Goal: Task Accomplishment & Management: Use online tool/utility

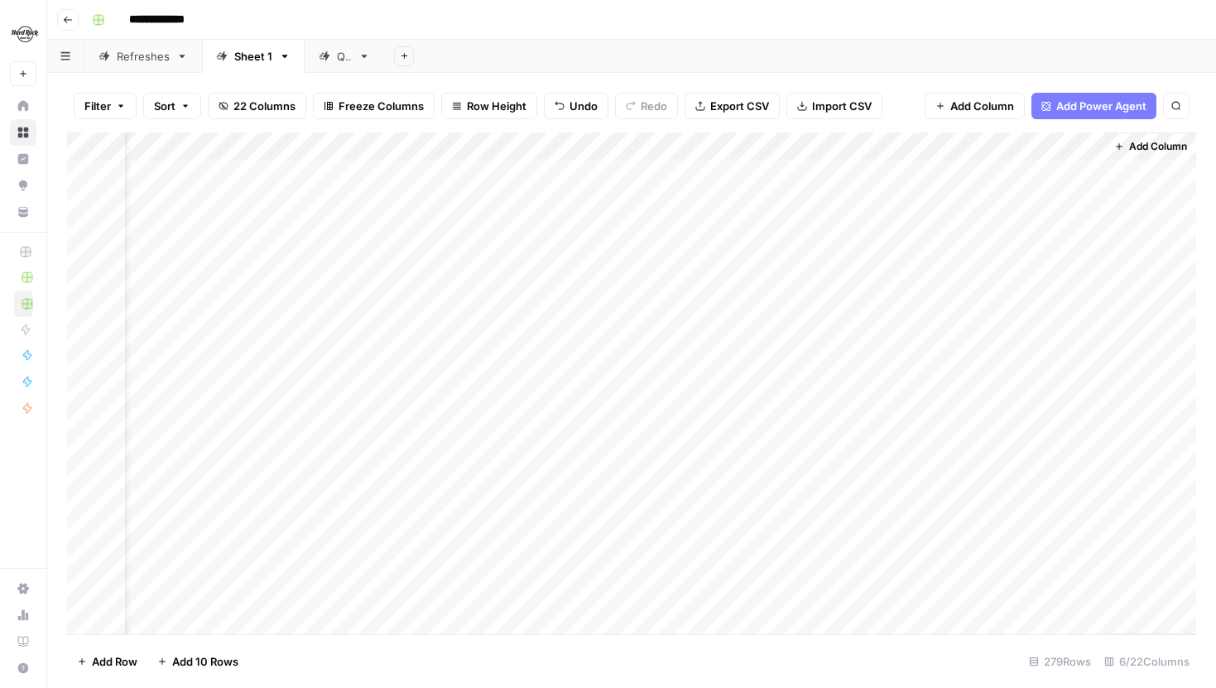
scroll to position [3, 0]
click at [306, 122] on div "Filter Sort 22 Columns Freeze Columns Row Height Undo Redo Export CSV Import CS…" at bounding box center [631, 105] width 1129 height 53
click at [397, 60] on button "Add Sheet" at bounding box center [404, 56] width 20 height 20
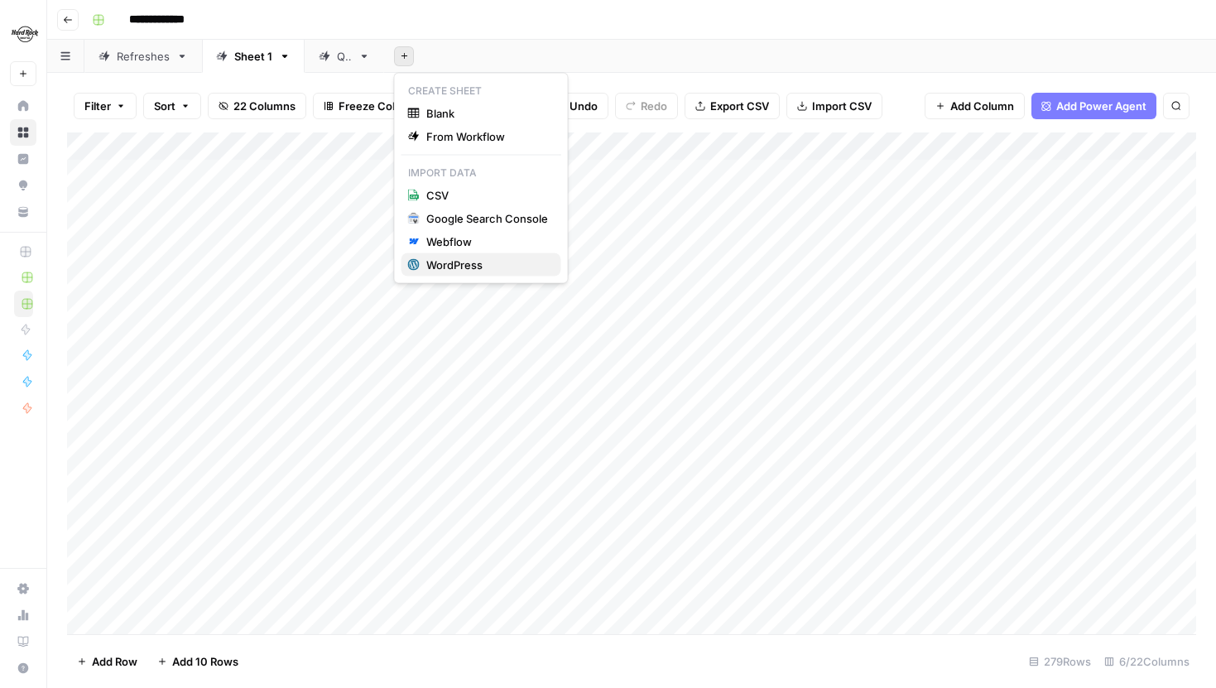
click at [447, 266] on div "WordPress" at bounding box center [487, 265] width 122 height 17
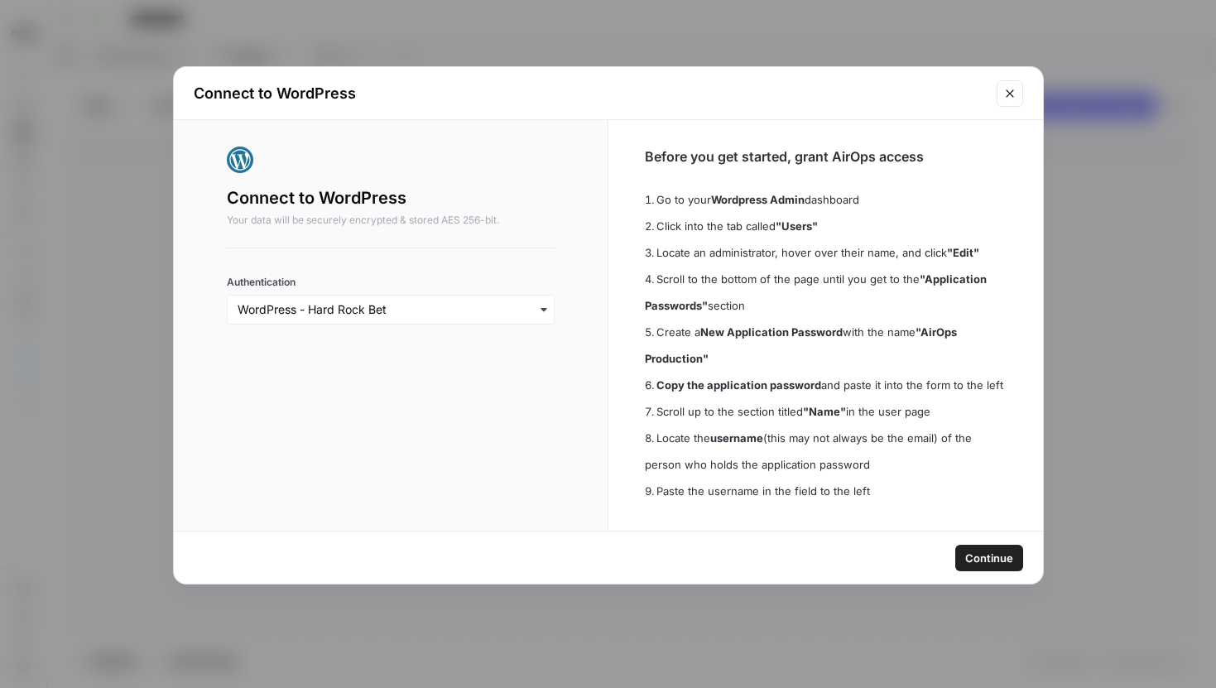
click at [1011, 563] on span "Continue" at bounding box center [989, 558] width 48 height 17
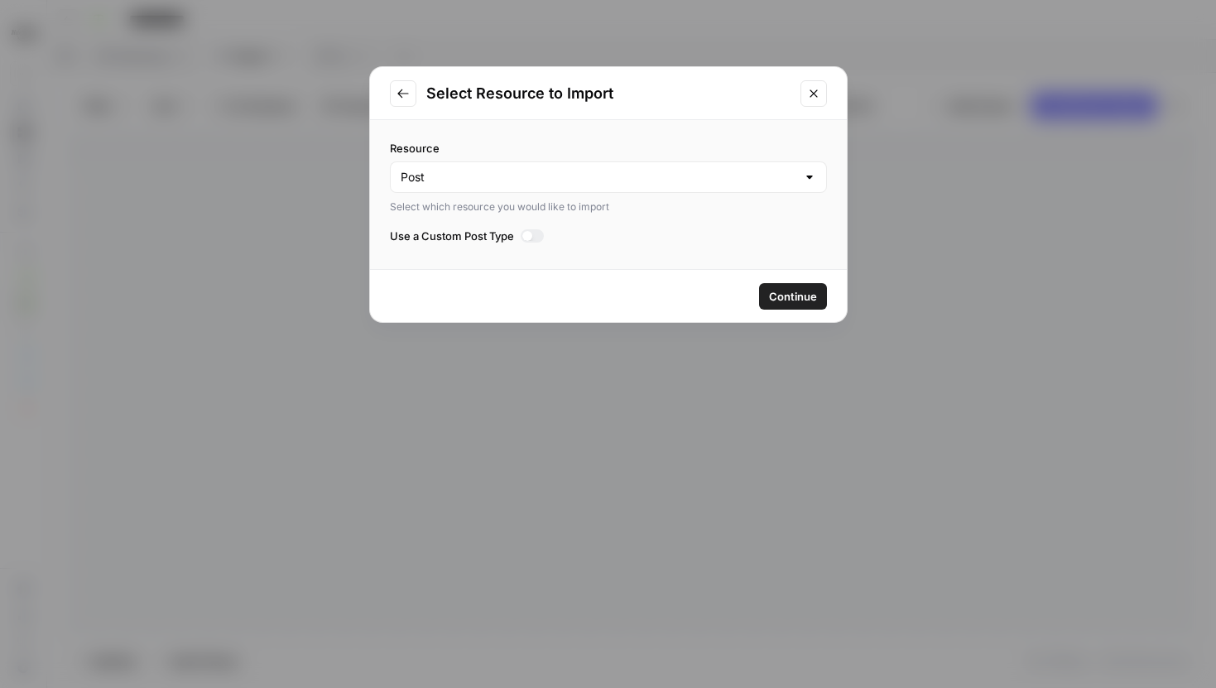
click at [527, 234] on div at bounding box center [527, 236] width 10 height 10
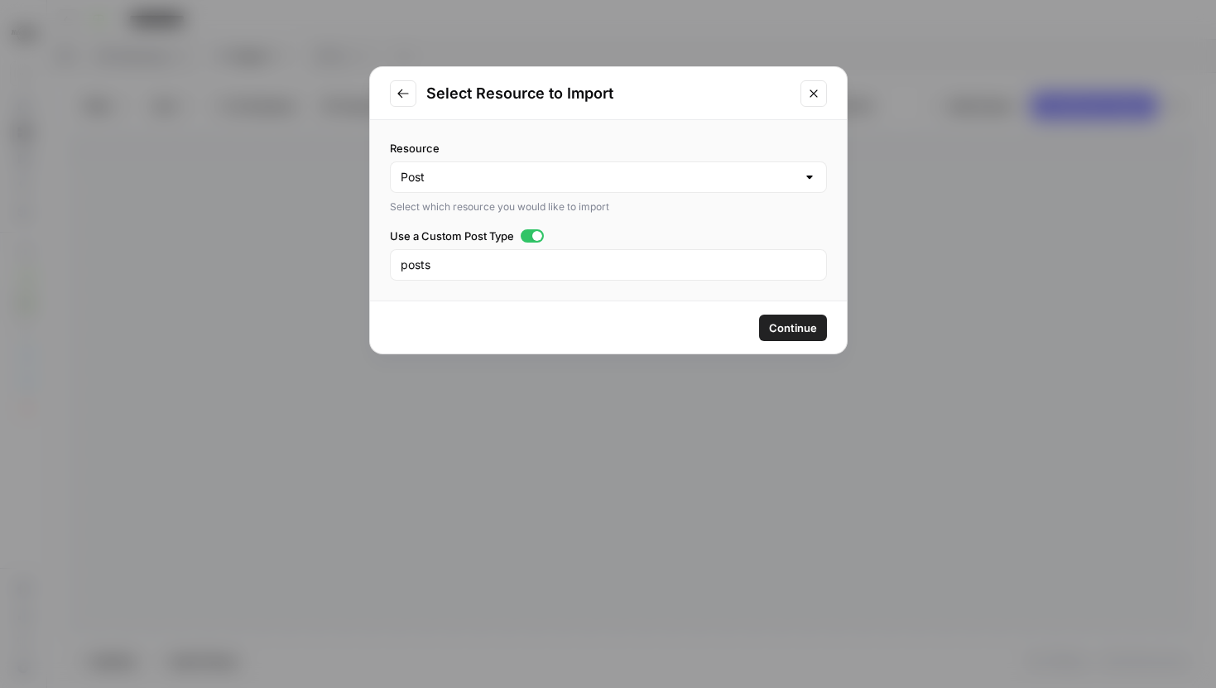
click at [499, 280] on div "Resource Post Select which resource you would like to import Use a Custom Post …" at bounding box center [608, 210] width 477 height 181
click at [498, 278] on div "posts" at bounding box center [608, 264] width 437 height 31
type input "pages"
click at [784, 330] on span "Continue" at bounding box center [793, 328] width 48 height 17
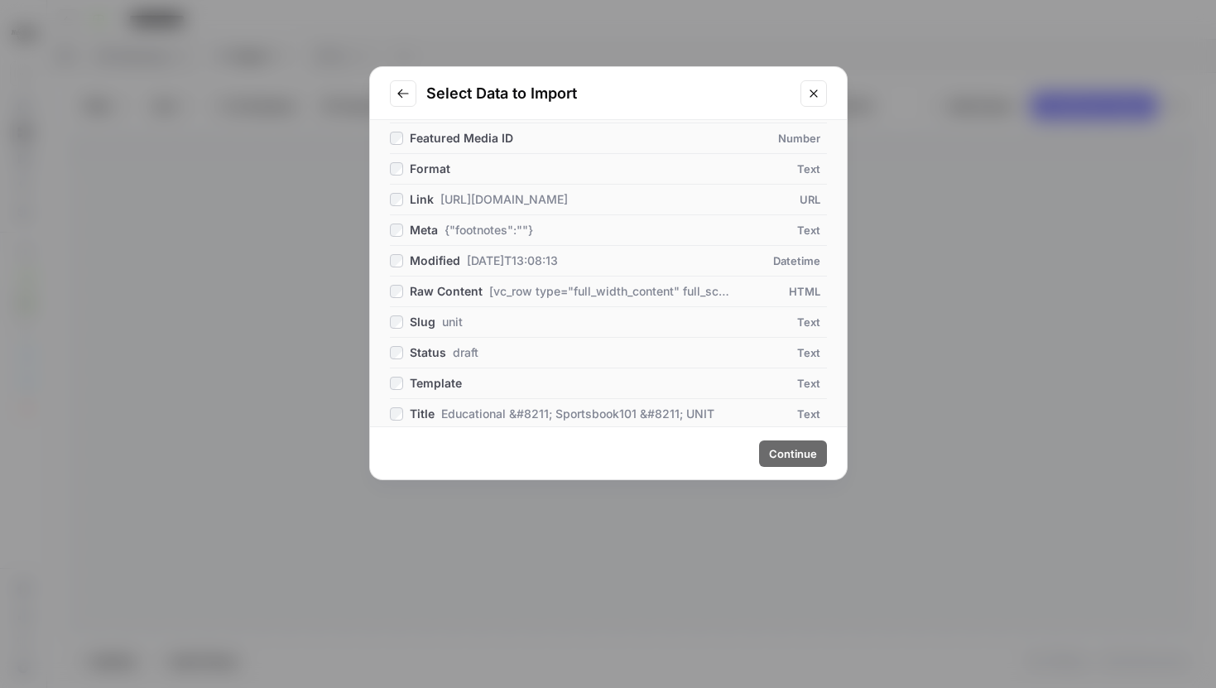
scroll to position [315, 0]
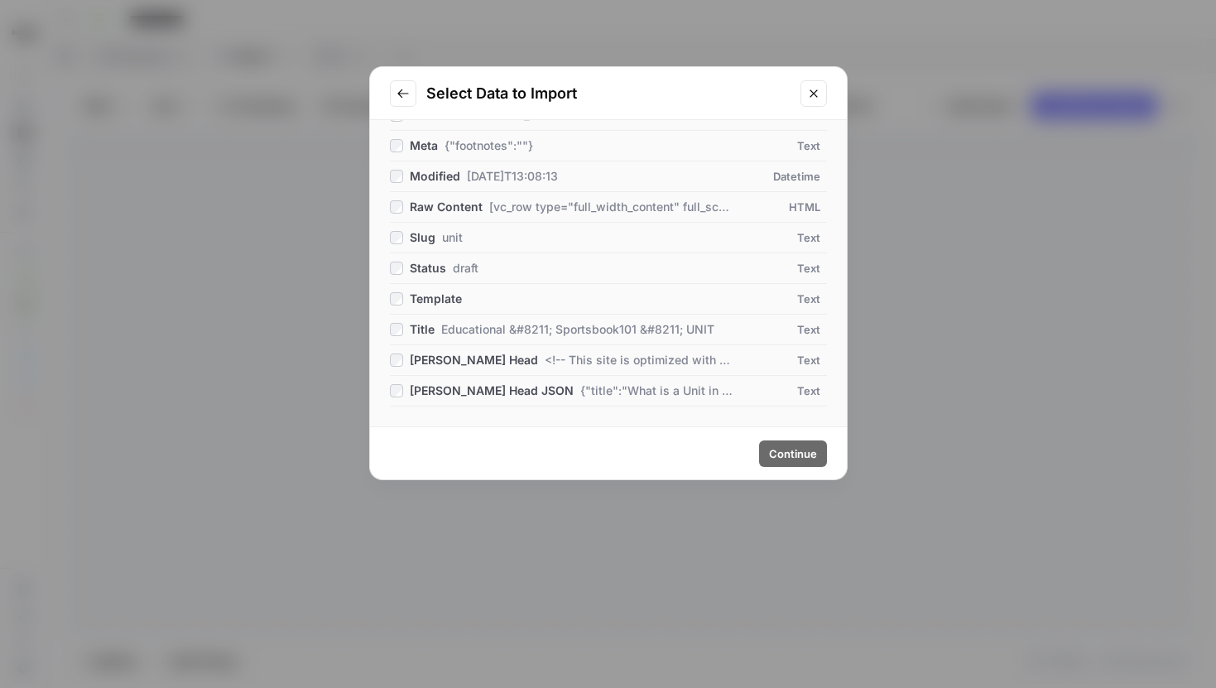
click at [815, 89] on icon "Close modal" at bounding box center [813, 93] width 13 height 13
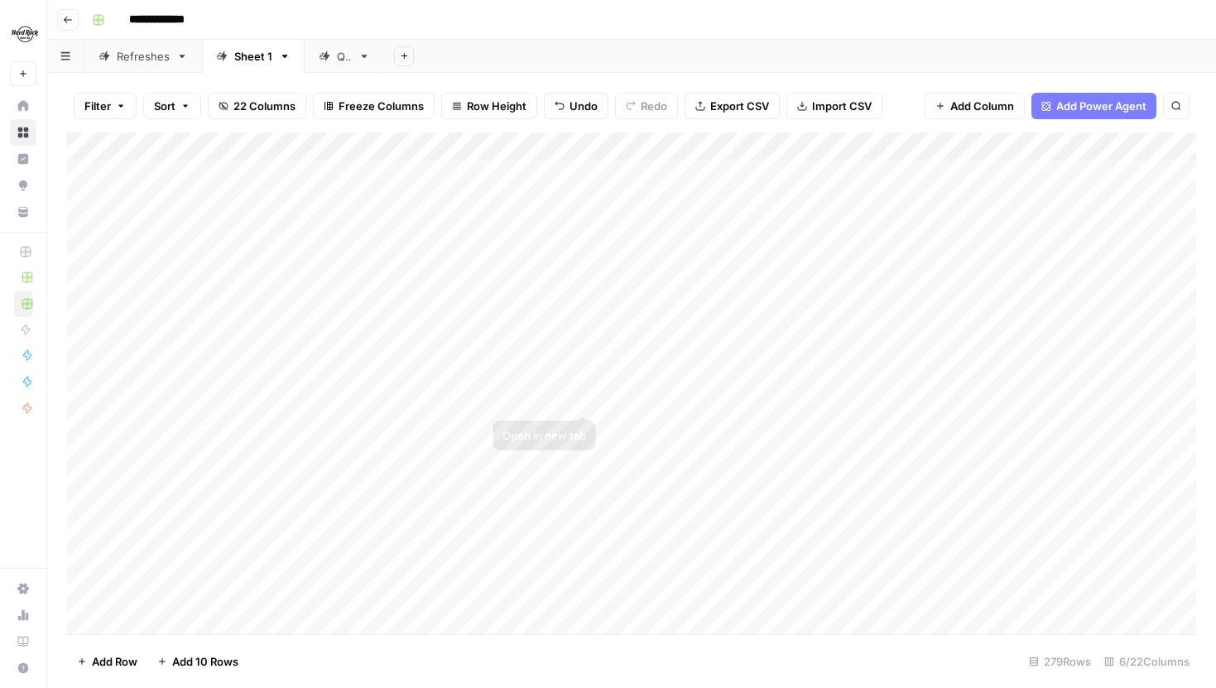
scroll to position [0, 102]
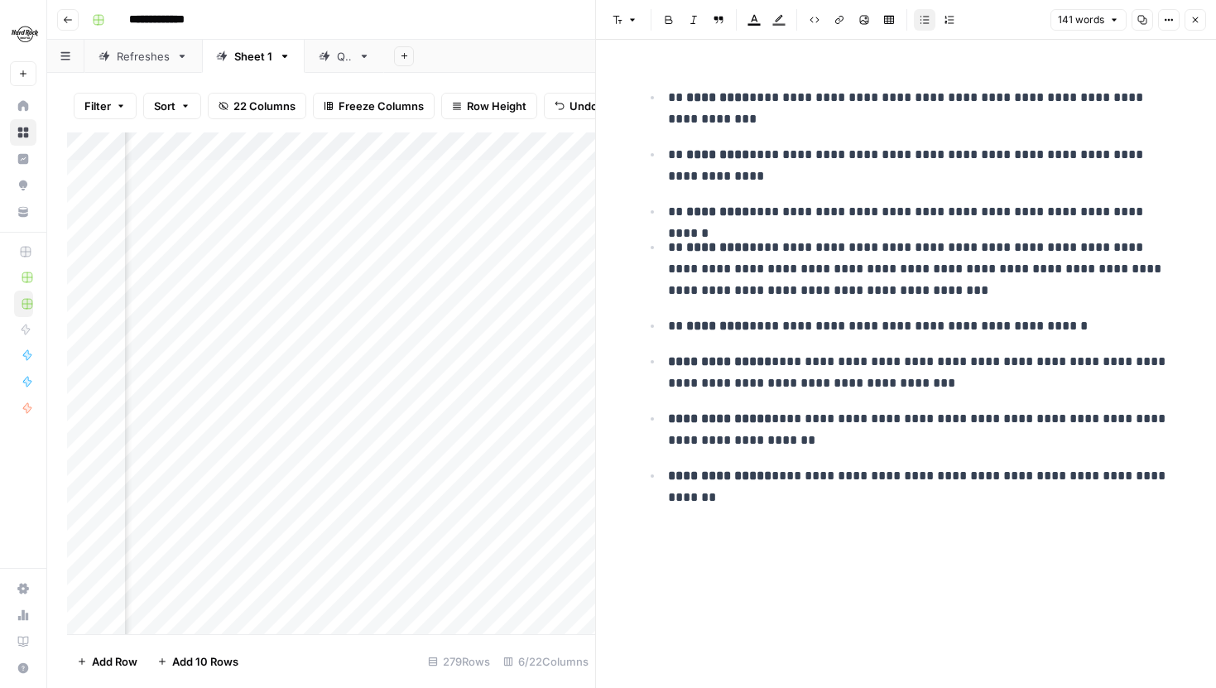
click at [1210, 12] on header "Font style Bold Italic Block quote Text color Highlight color Code block Link I…" at bounding box center [906, 20] width 620 height 40
click at [1202, 15] on button "Close" at bounding box center [1196, 20] width 22 height 22
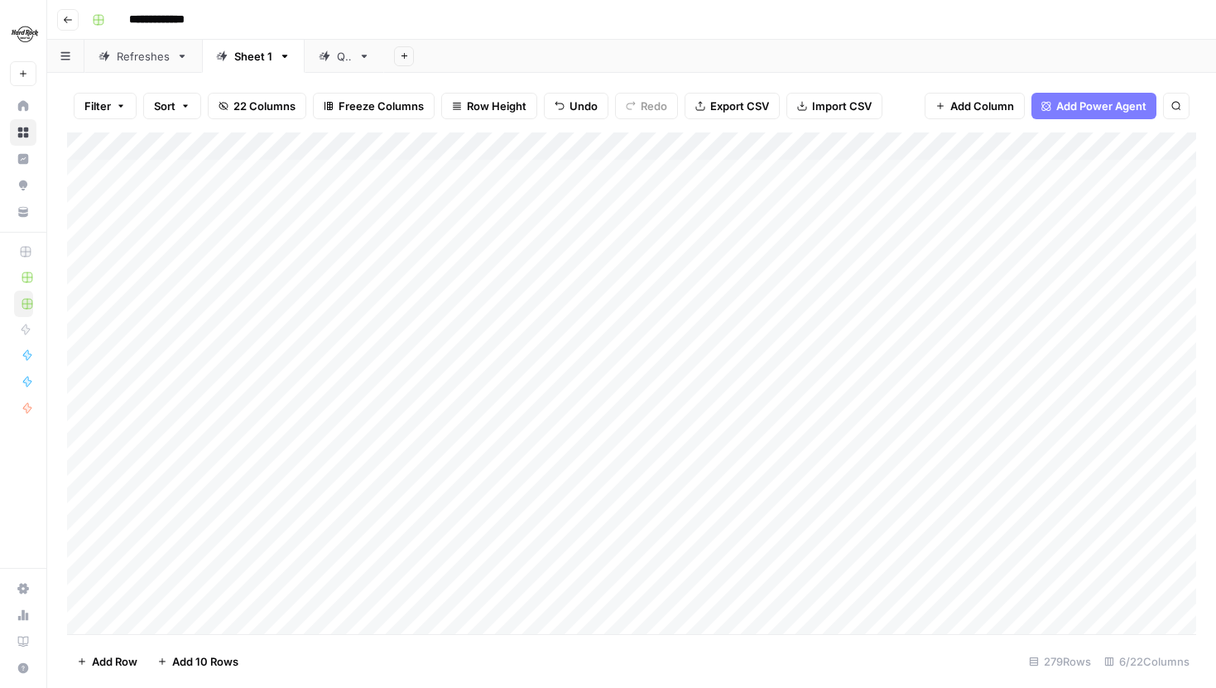
click at [92, 107] on span "Filter" at bounding box center [97, 106] width 26 height 17
click at [437, 79] on div "Filter Sort 22 Columns Freeze Columns Row Height Undo Redo Export CSV Import CS…" at bounding box center [631, 105] width 1129 height 53
click at [189, 108] on icon "button" at bounding box center [186, 106] width 10 height 10
click at [229, 107] on button "22 Columns" at bounding box center [257, 106] width 99 height 26
click at [286, 82] on div "Filter Sort 22 Columns Freeze Columns Row Height Undo Redo Export CSV Import CS…" at bounding box center [631, 105] width 1129 height 53
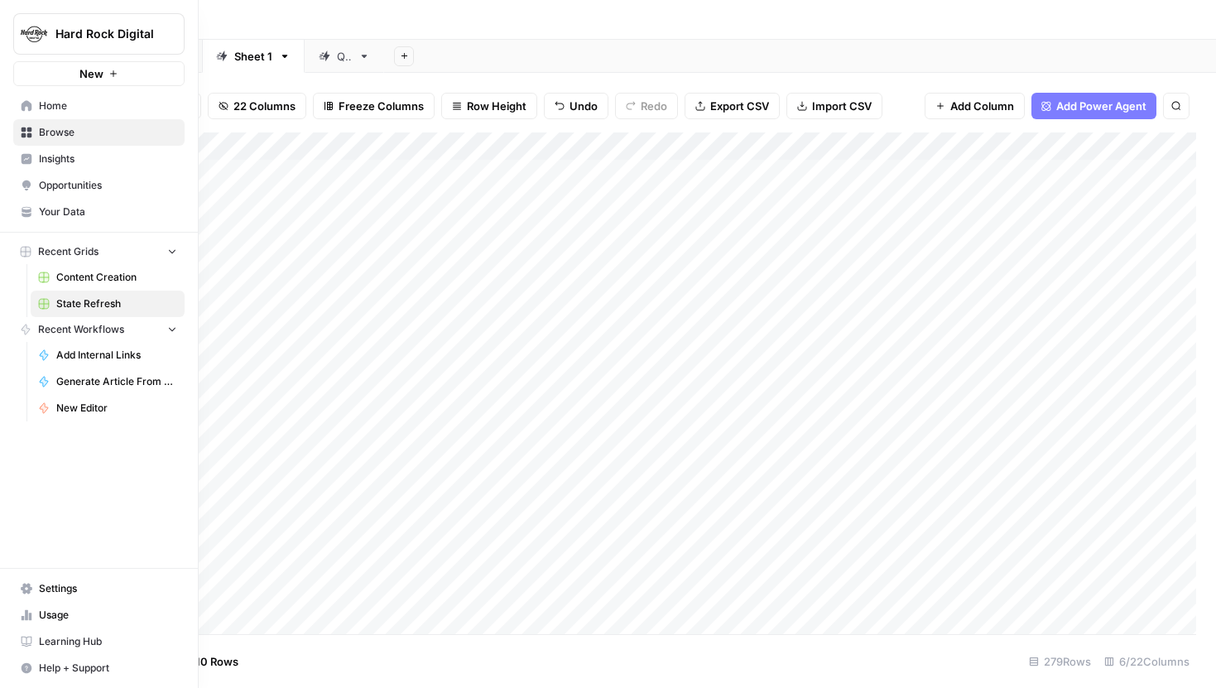
click at [28, 214] on icon at bounding box center [26, 215] width 9 height 4
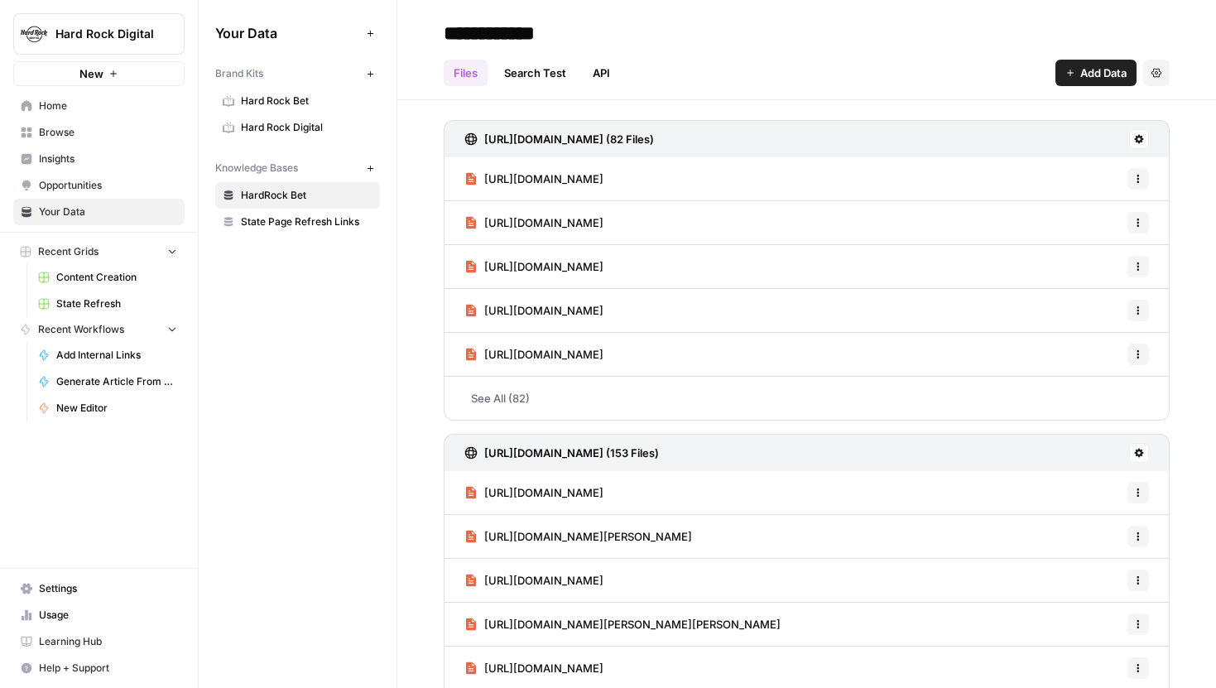
click at [282, 121] on span "Hard Rock Digital" at bounding box center [307, 127] width 132 height 15
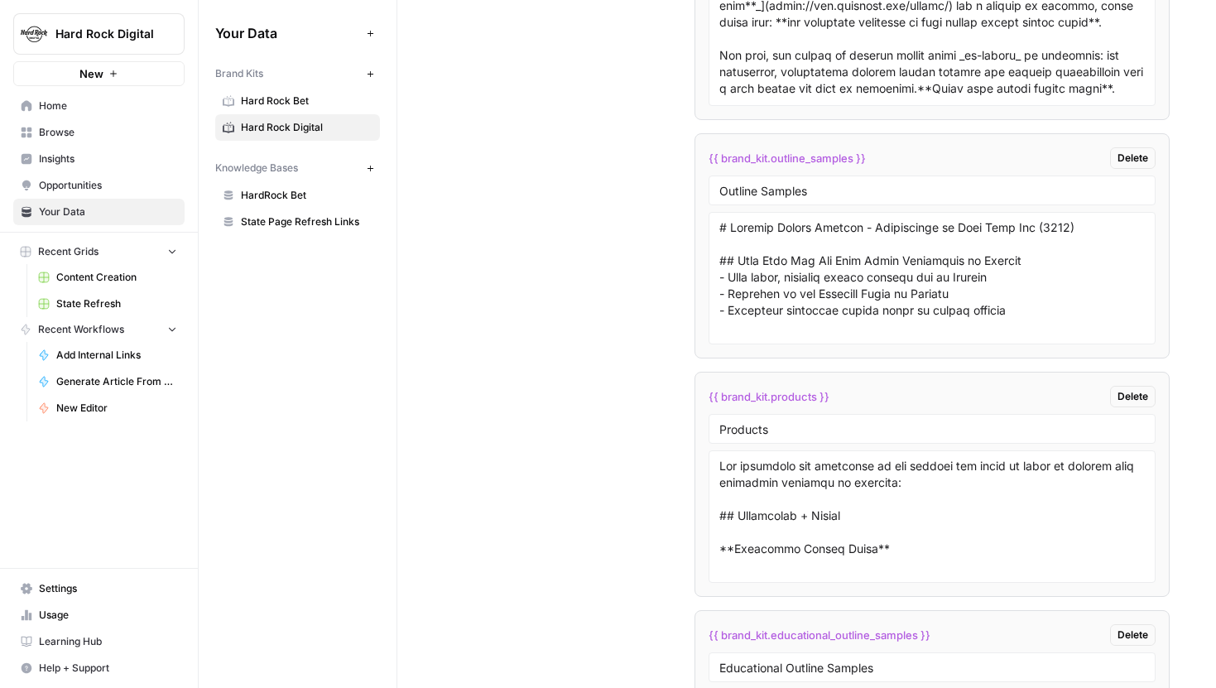
scroll to position [3680, 0]
drag, startPoint x: 720, startPoint y: 228, endPoint x: 1083, endPoint y: 311, distance: 373.0
click at [1083, 311] on textarea at bounding box center [933, 279] width 426 height 118
click at [1066, 306] on textarea at bounding box center [933, 279] width 426 height 118
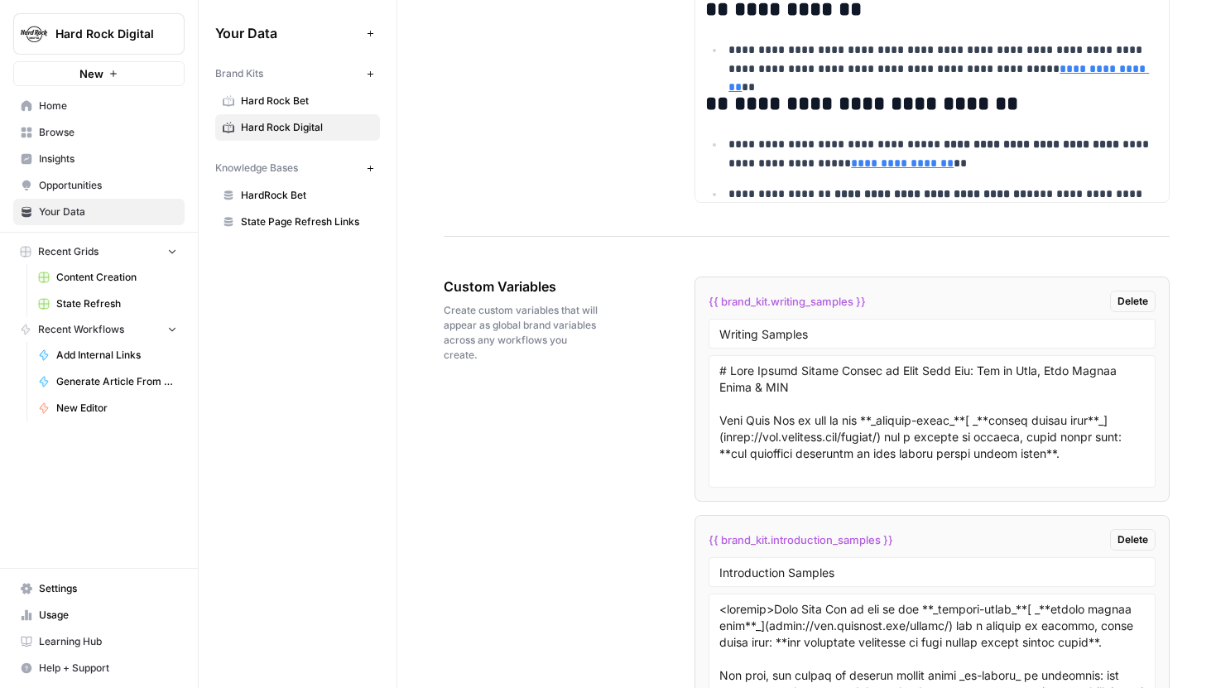
scroll to position [3029, 0]
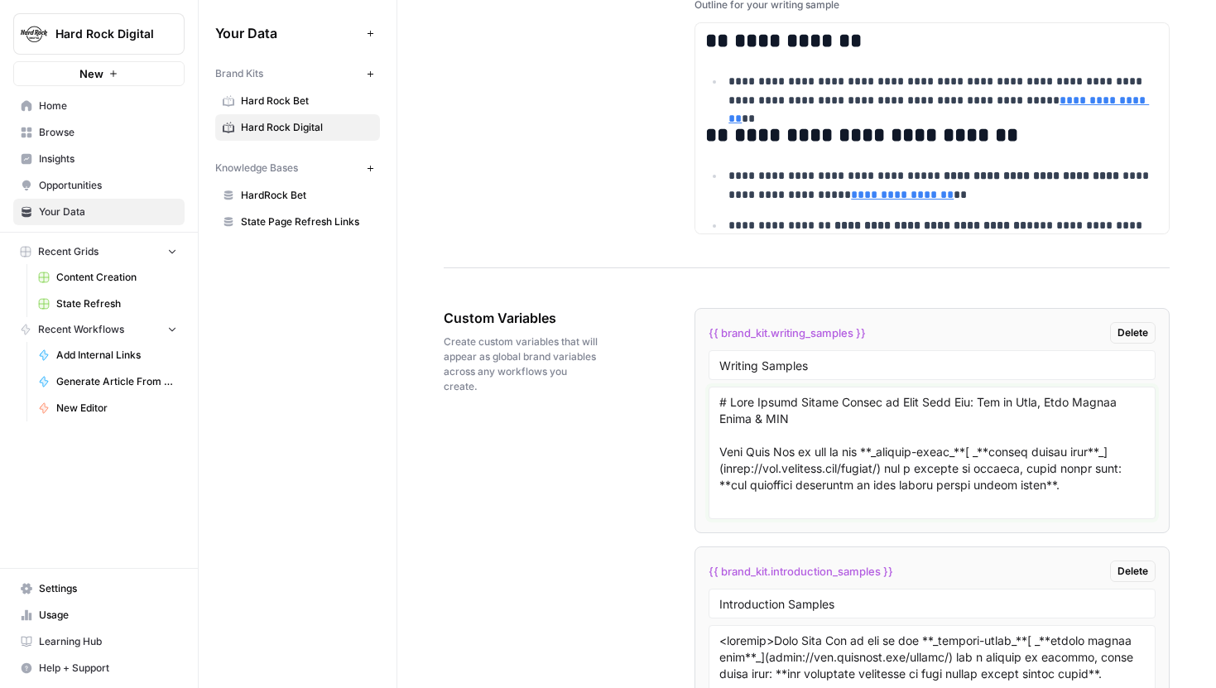
drag, startPoint x: 721, startPoint y: 406, endPoint x: 908, endPoint y: 450, distance: 192.2
click at [908, 450] on textarea at bounding box center [933, 453] width 426 height 118
click at [902, 452] on textarea at bounding box center [933, 453] width 426 height 118
drag, startPoint x: 1097, startPoint y: 486, endPoint x: 680, endPoint y: 399, distance: 426.3
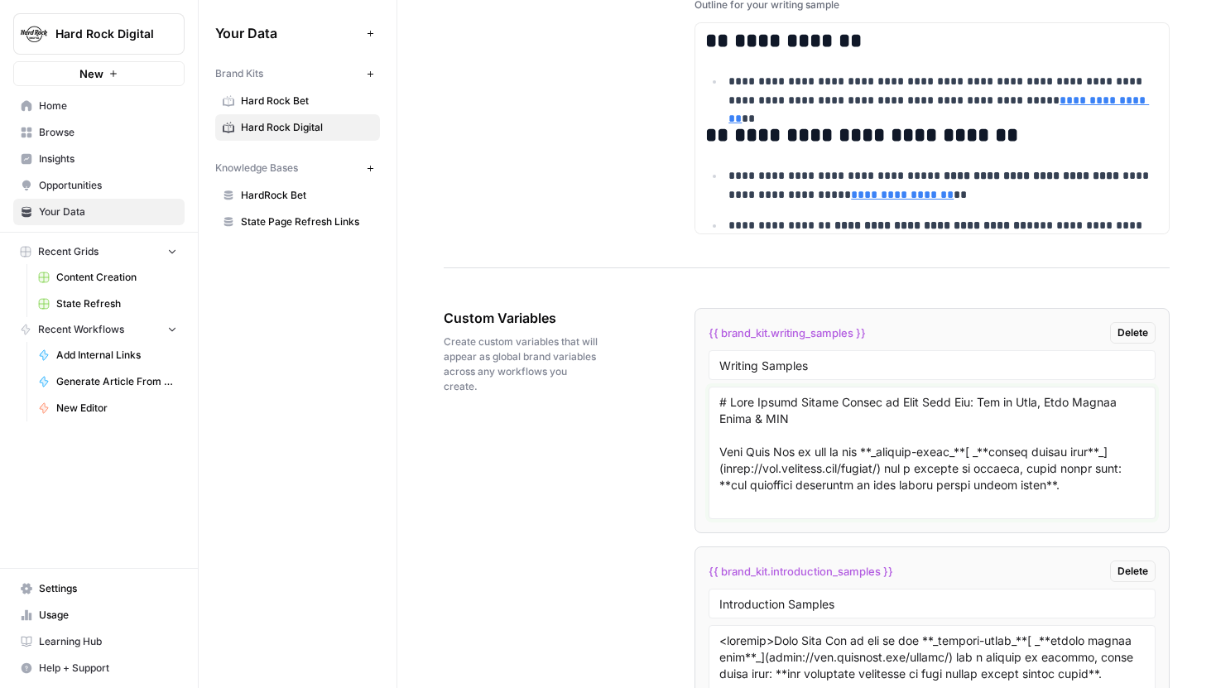
click at [763, 423] on textarea at bounding box center [933, 453] width 426 height 118
drag, startPoint x: 852, startPoint y: 440, endPoint x: 1025, endPoint y: 484, distance: 178.5
click at [1025, 484] on textarea at bounding box center [933, 453] width 426 height 118
click at [1086, 479] on textarea at bounding box center [933, 453] width 426 height 118
drag, startPoint x: 1103, startPoint y: 484, endPoint x: 722, endPoint y: 402, distance: 389.8
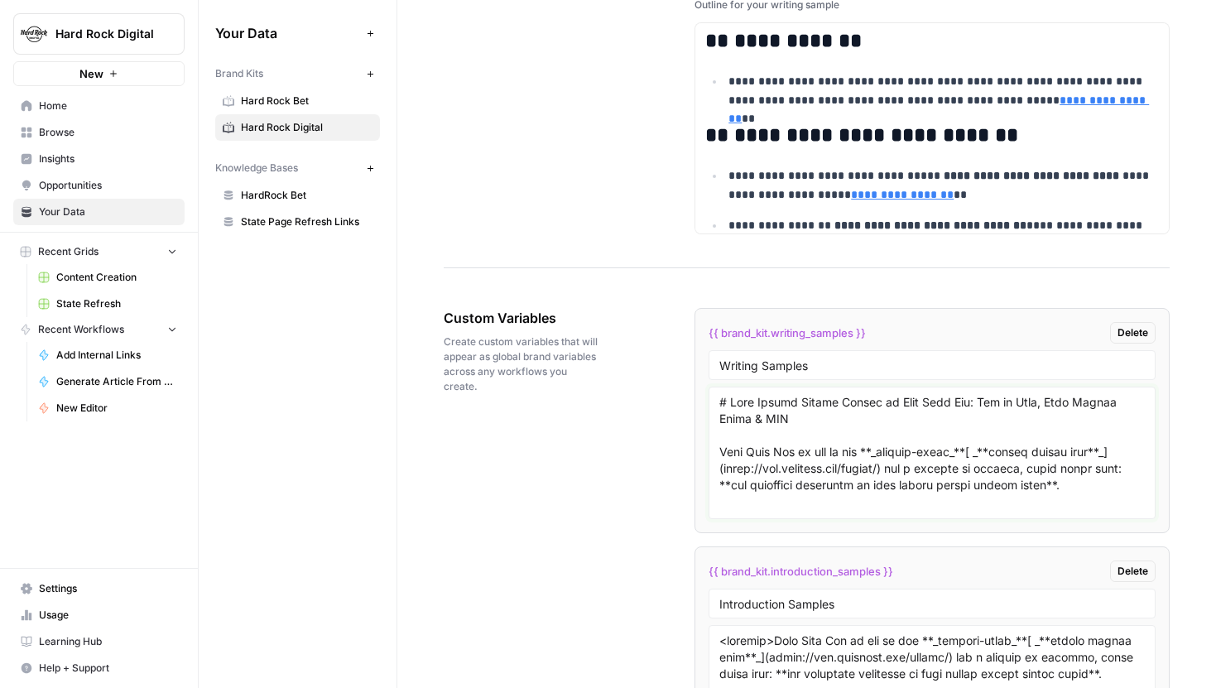
click at [721, 402] on textarea at bounding box center [933, 453] width 426 height 118
click at [722, 402] on textarea at bounding box center [933, 453] width 426 height 118
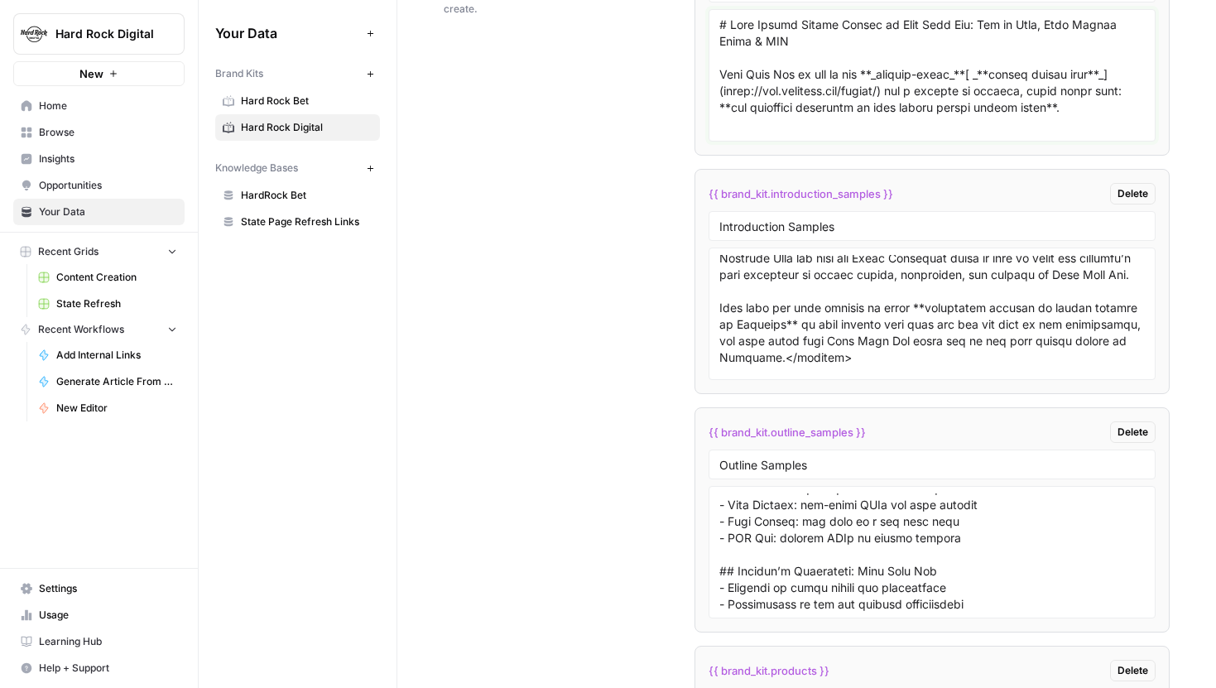
scroll to position [0, 0]
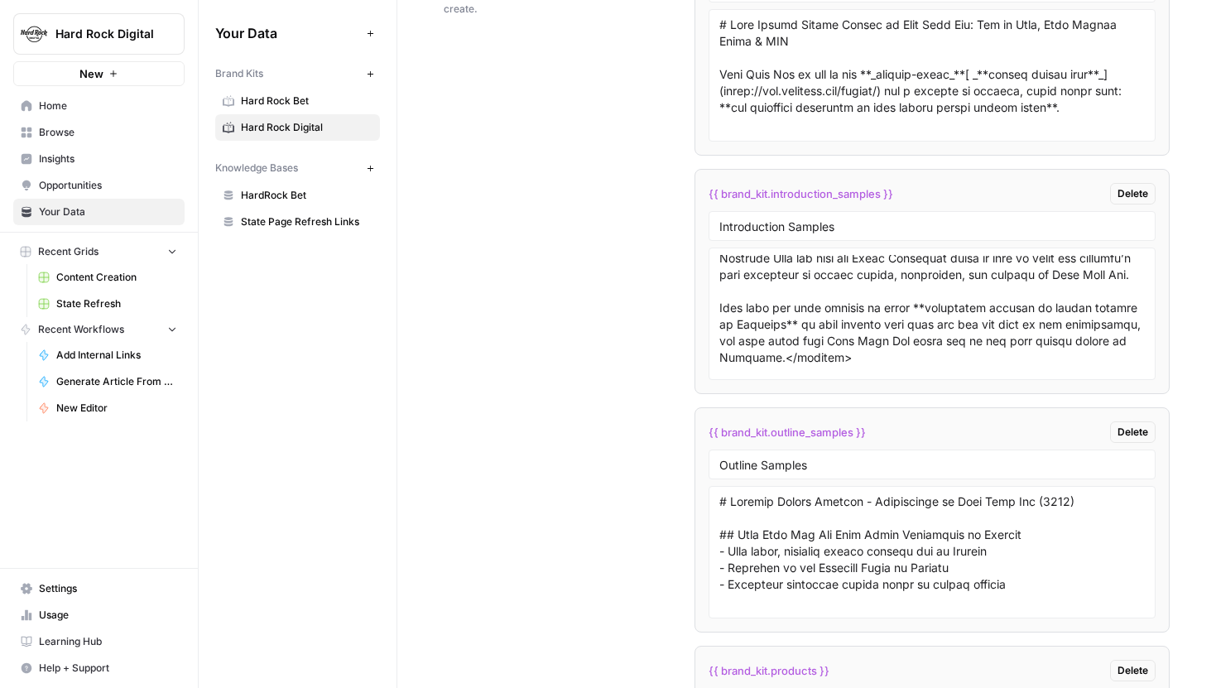
click at [151, 29] on span "Hard Rock Digital" at bounding box center [105, 34] width 100 height 17
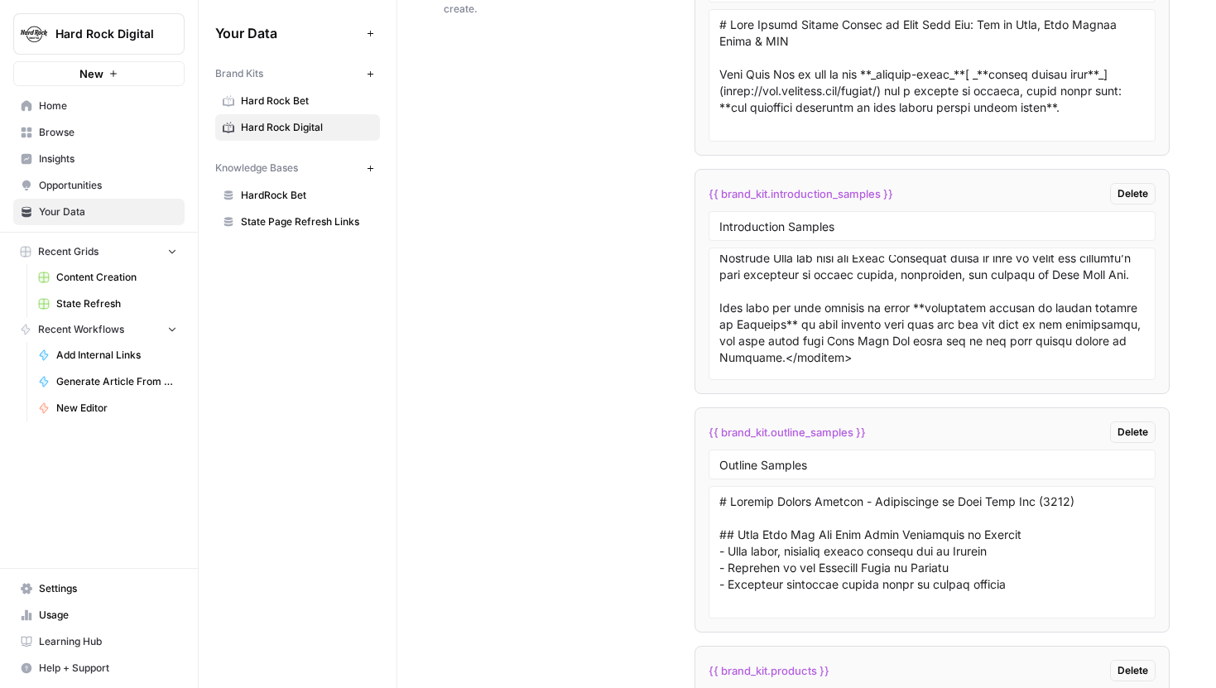
click at [106, 33] on span "Hard Rock Digital" at bounding box center [105, 34] width 100 height 17
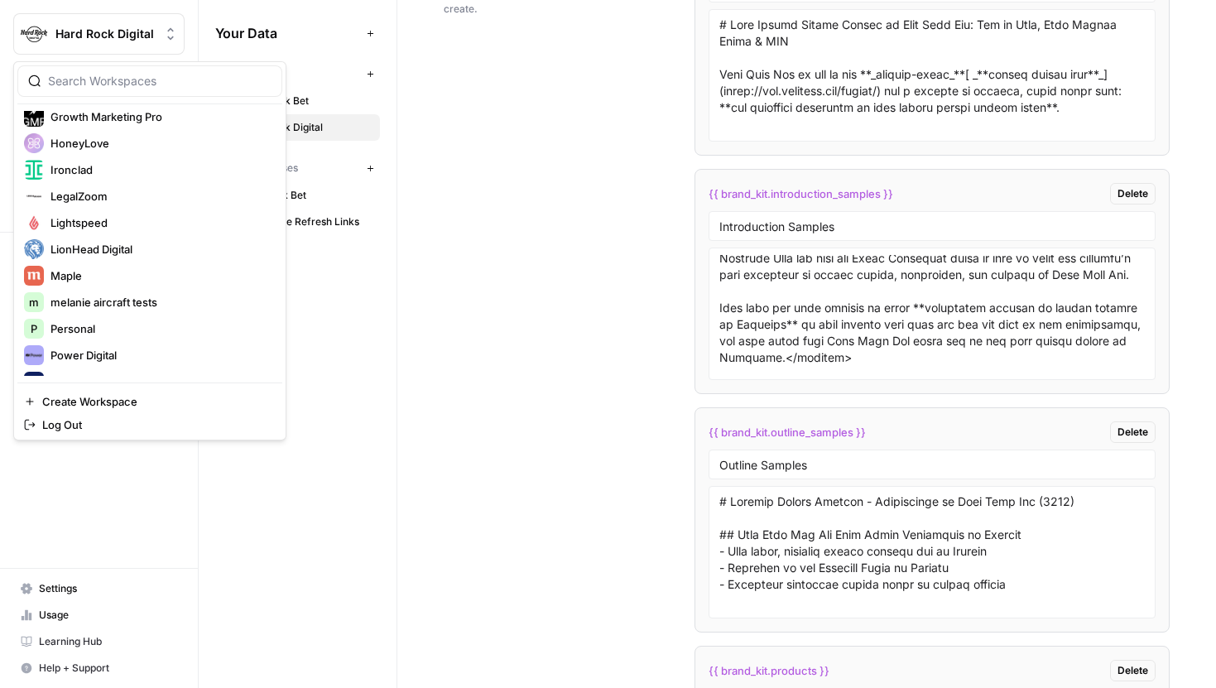
scroll to position [397, 0]
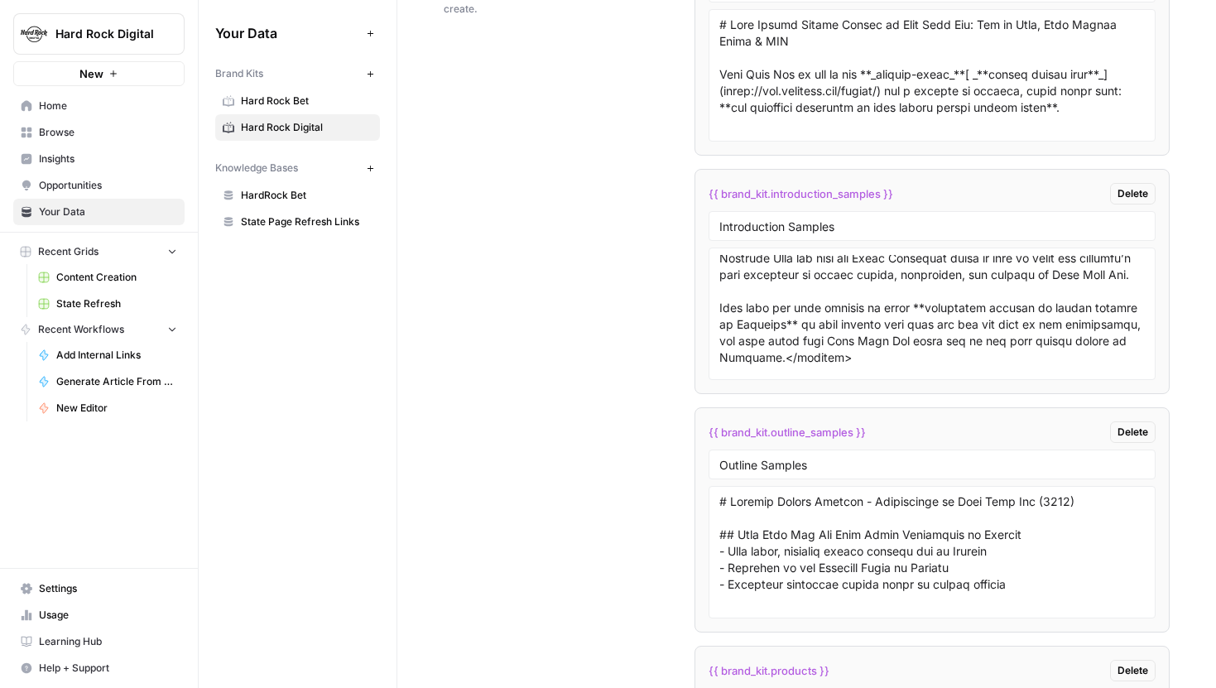
click at [377, 349] on div "Your Data Add Data Brand Kits New Hard Rock Bet Hard Rock Digital Knowledge Bas…" at bounding box center [298, 344] width 198 height 688
click at [97, 294] on link "State Refresh" at bounding box center [108, 304] width 154 height 26
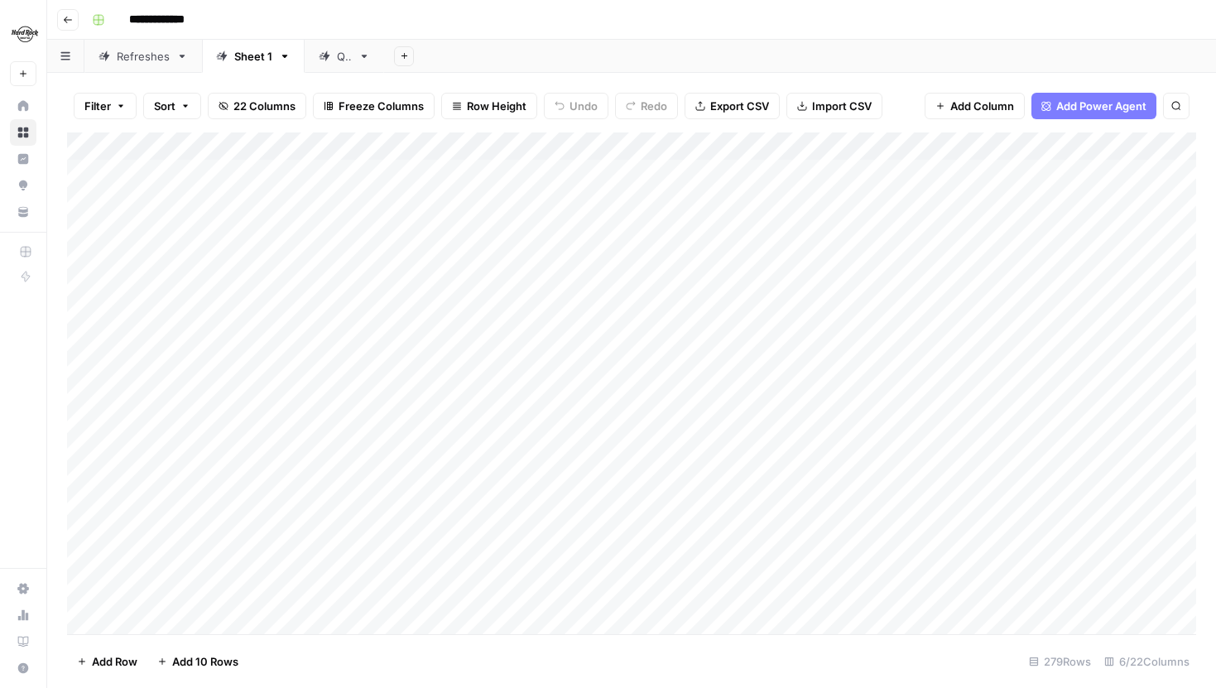
click at [122, 106] on icon "button" at bounding box center [120, 106] width 5 height 2
click at [213, 176] on div "Add Filter" at bounding box center [402, 188] width 643 height 48
click at [378, 180] on button "Add Filter" at bounding box center [402, 188] width 617 height 22
click at [251, 190] on input "text" at bounding box center [195, 193] width 181 height 17
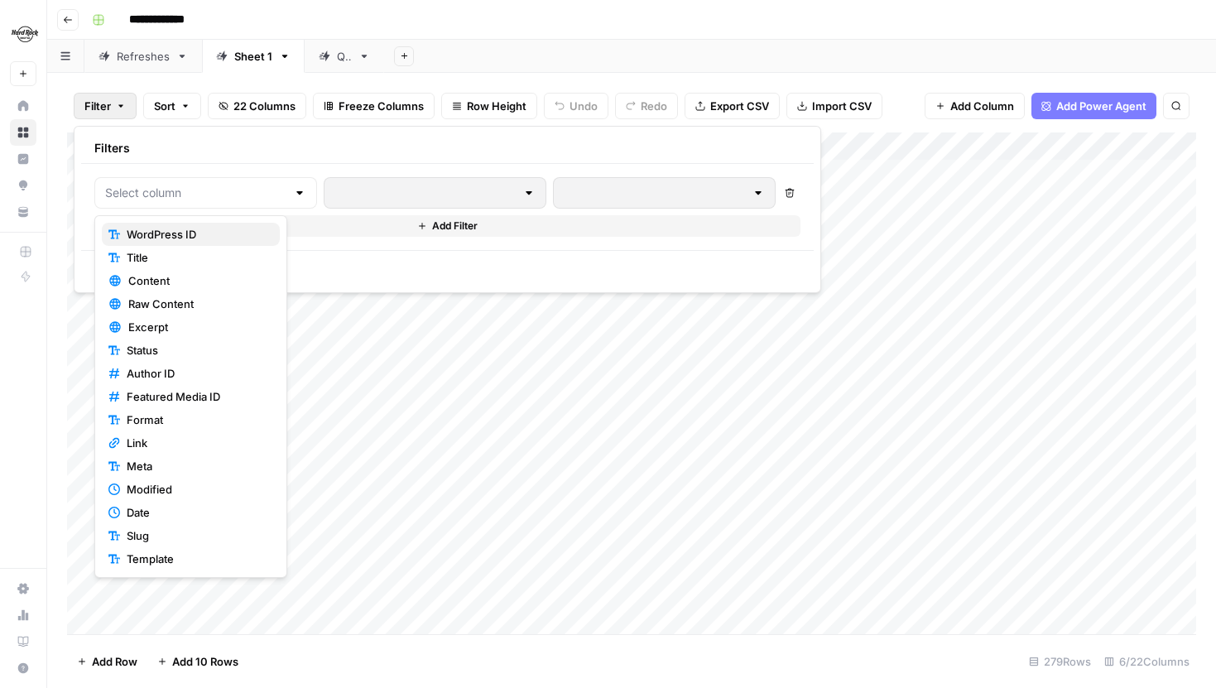
click at [183, 232] on span "WordPress ID" at bounding box center [197, 234] width 140 height 17
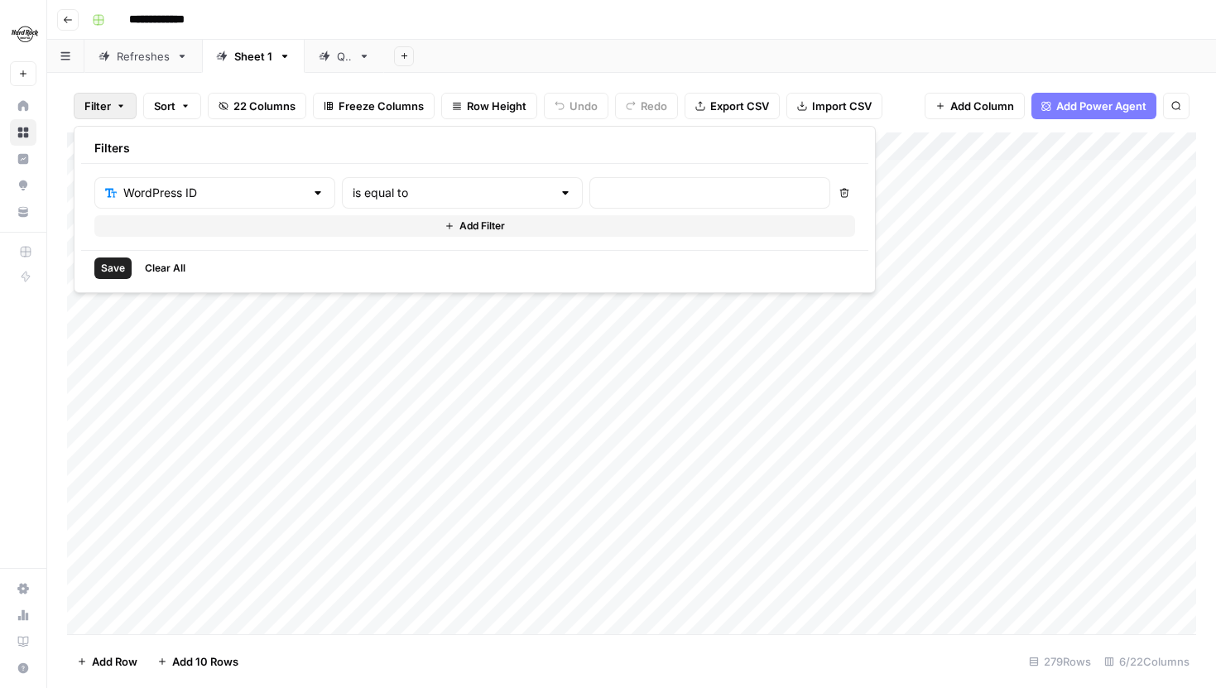
click at [507, 57] on div "Add Sheet" at bounding box center [800, 56] width 832 height 33
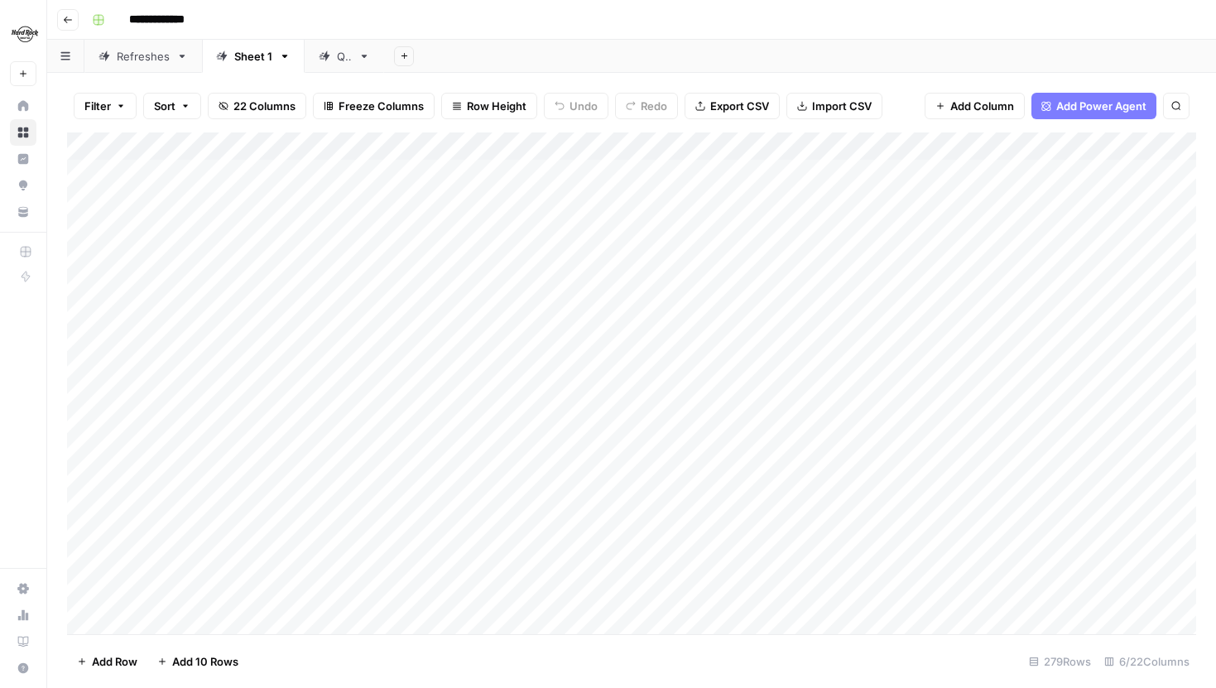
click at [230, 103] on button "22 Columns" at bounding box center [257, 106] width 99 height 26
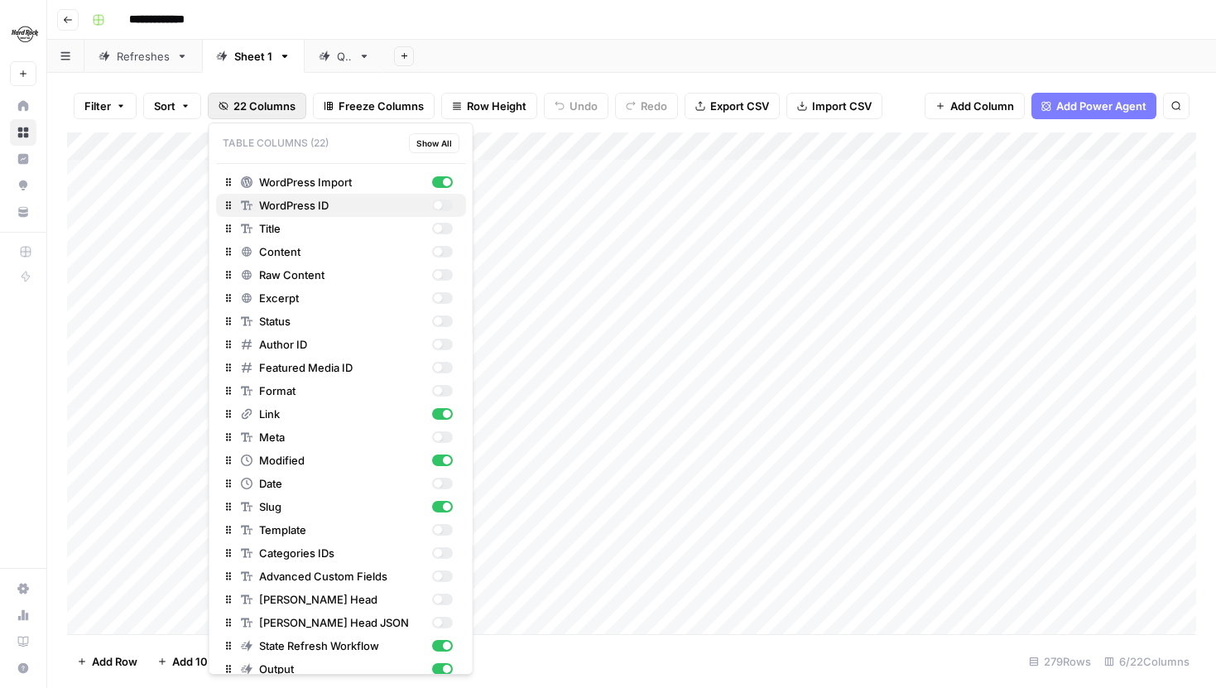
click at [444, 211] on div "WordPress ID" at bounding box center [347, 205] width 212 height 17
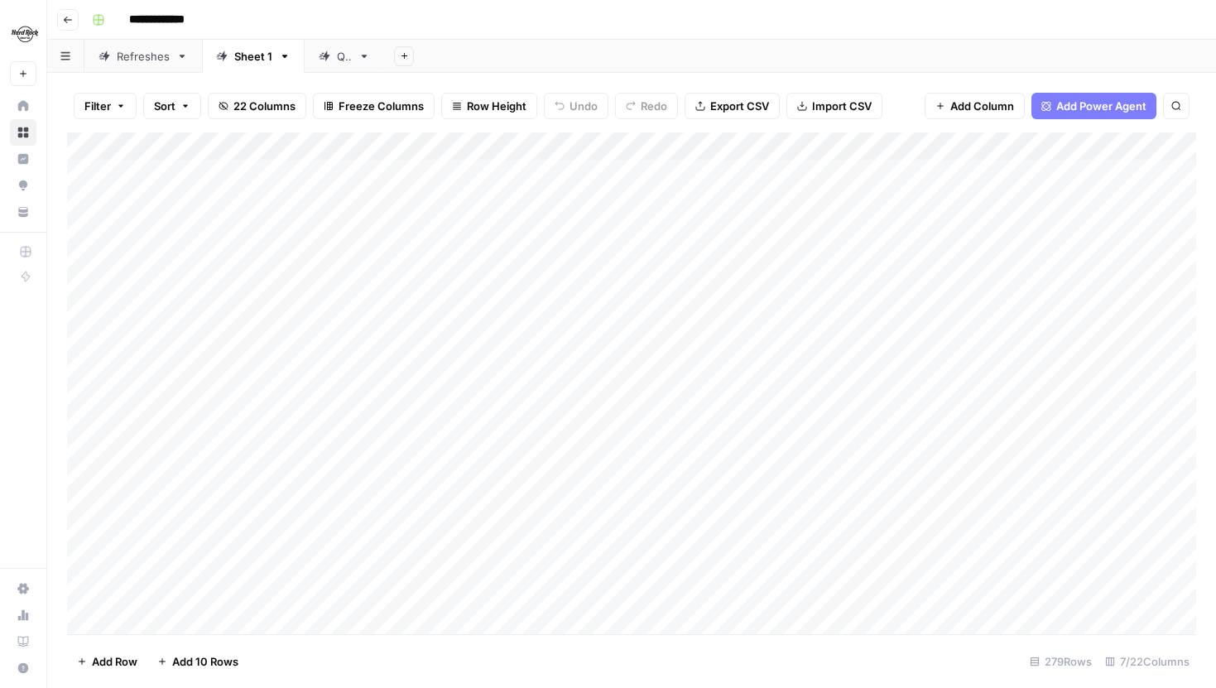
click at [265, 114] on button "22 Columns" at bounding box center [257, 106] width 99 height 26
click at [113, 104] on button "Filter" at bounding box center [105, 106] width 63 height 26
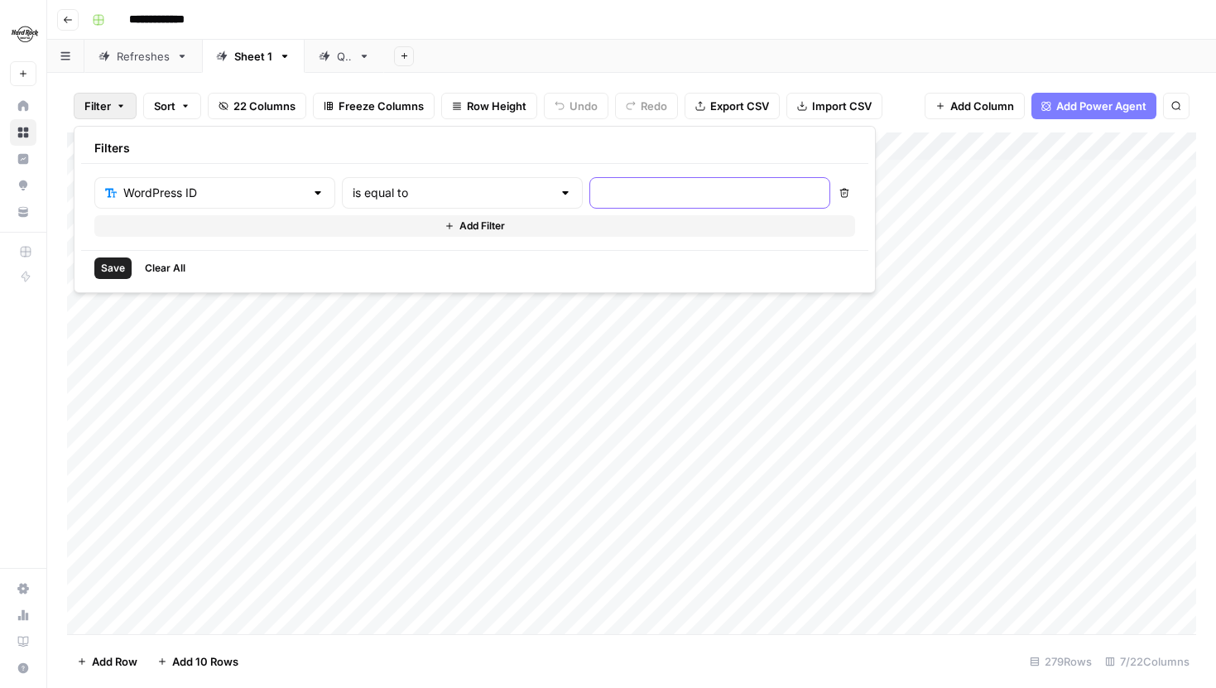
click at [600, 197] on input "text" at bounding box center [709, 193] width 219 height 17
click at [600, 186] on input "text" at bounding box center [709, 193] width 219 height 17
type input "2375"
click at [478, 227] on button "Add Filter" at bounding box center [474, 226] width 761 height 22
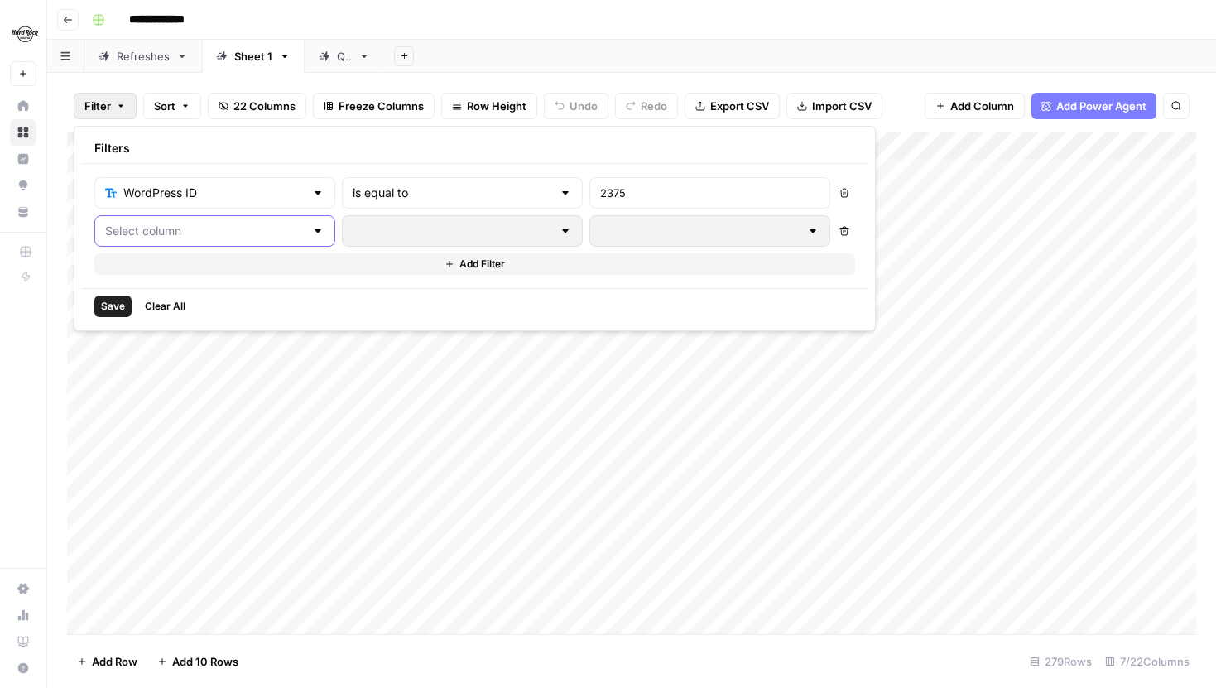
click at [229, 229] on input "text" at bounding box center [205, 231] width 200 height 17
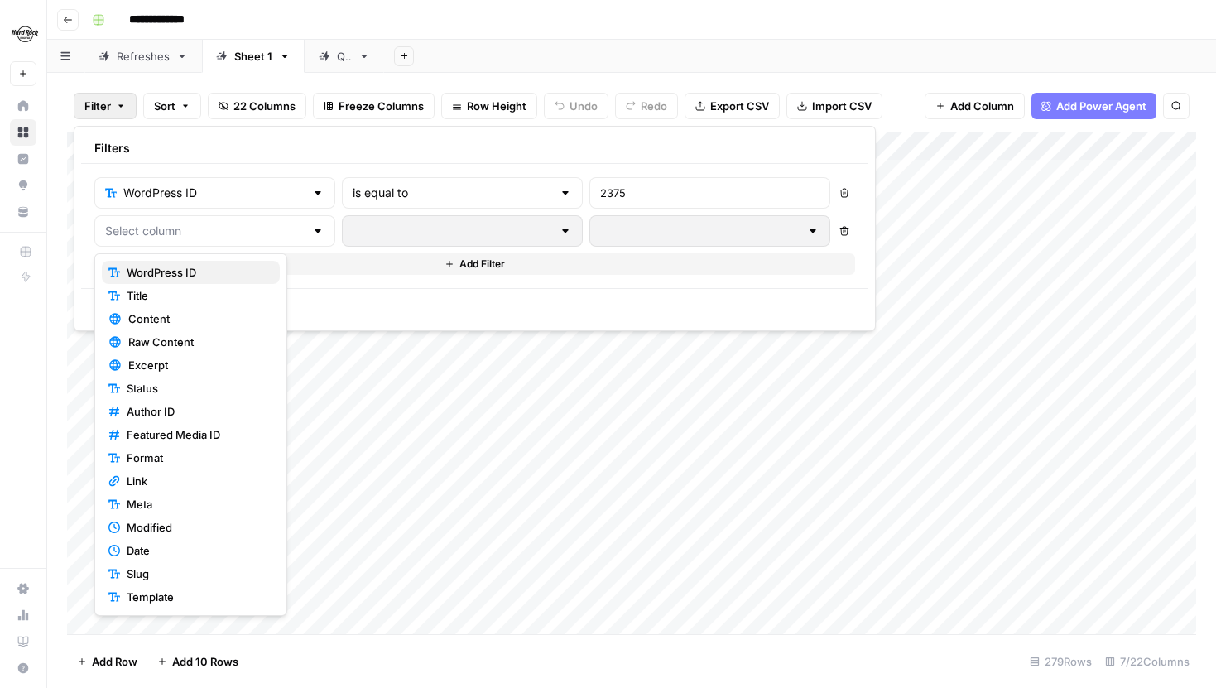
click at [186, 267] on span "WordPress ID" at bounding box center [197, 272] width 140 height 17
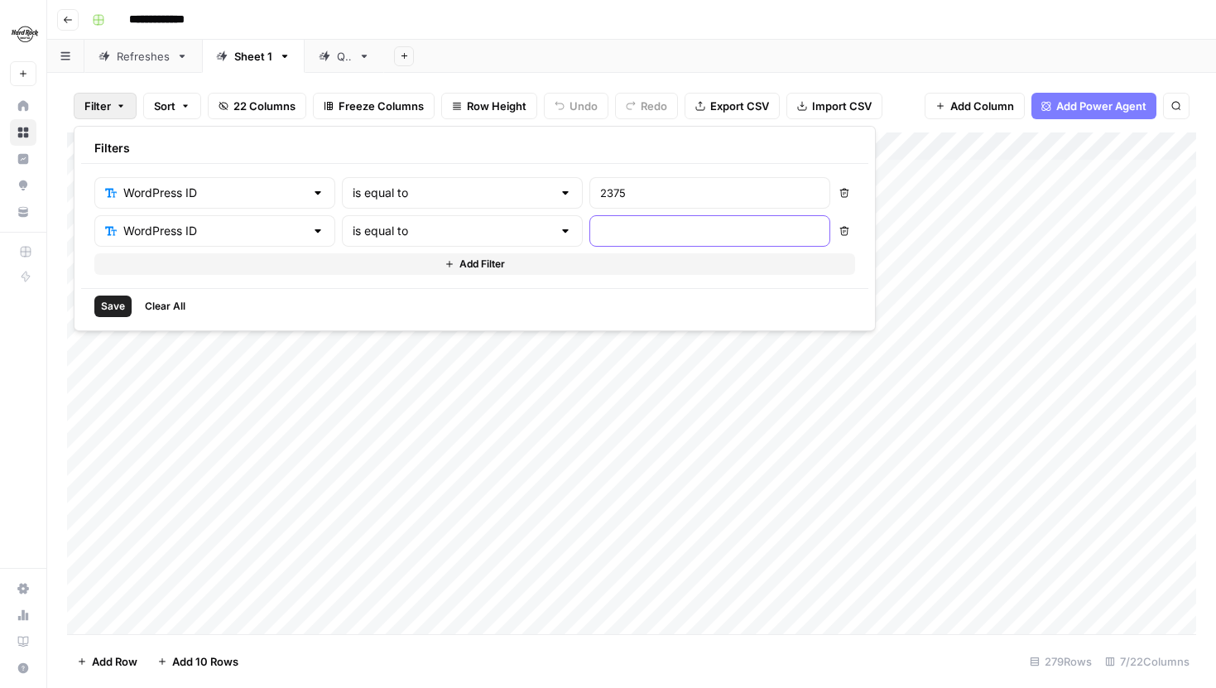
click at [600, 233] on input "text" at bounding box center [709, 231] width 219 height 17
type input "1953"
click at [479, 277] on div "WordPress ID is equal to 2375 Delete WordPress ID is equal to 1953 Delete Add F…" at bounding box center [474, 226] width 787 height 124
click at [462, 267] on button "Add Filter" at bounding box center [474, 264] width 761 height 22
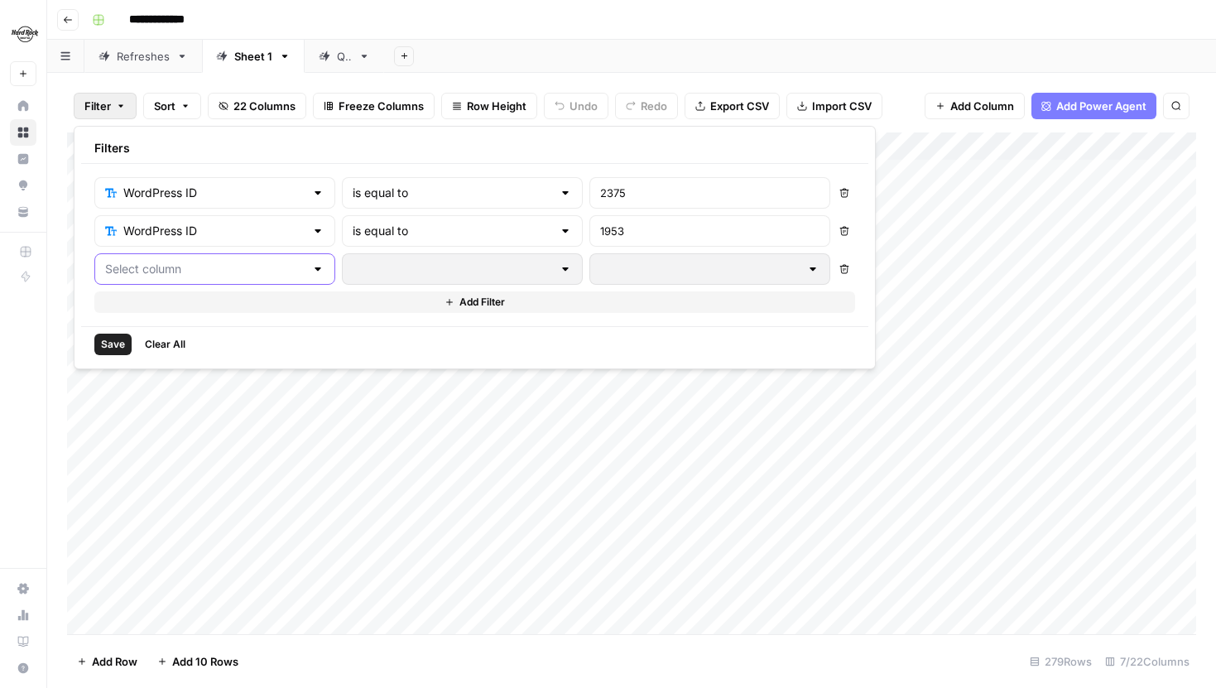
click at [251, 266] on input "text" at bounding box center [205, 269] width 200 height 17
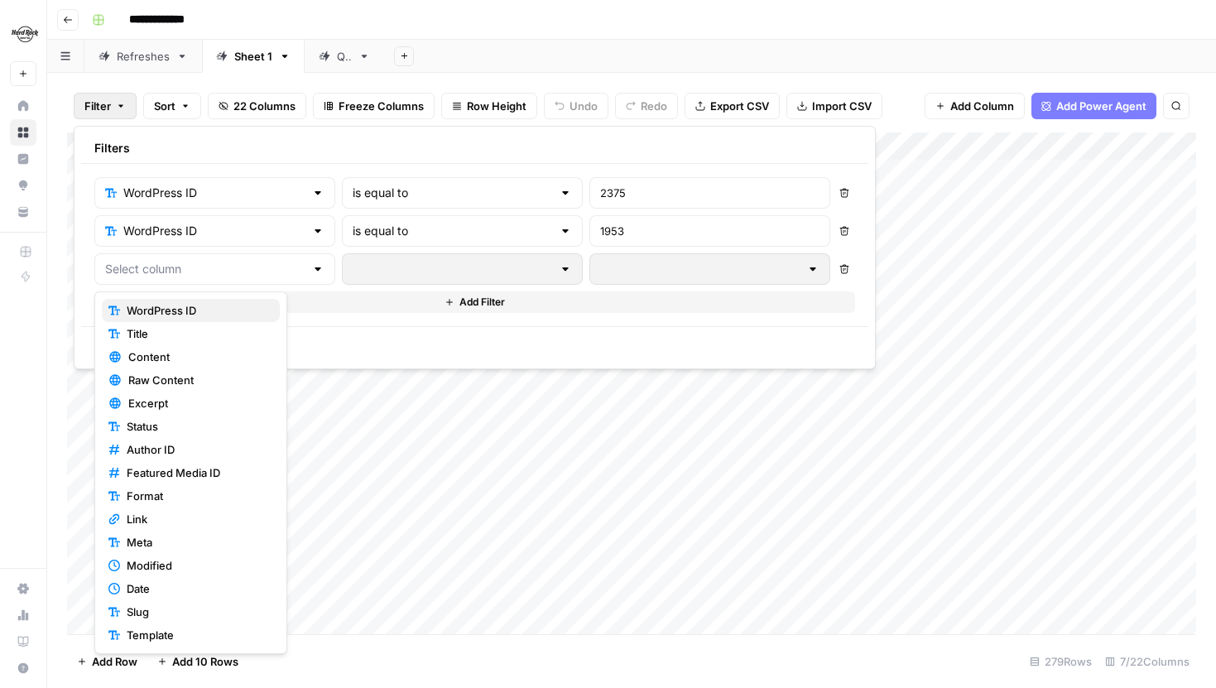
click at [190, 311] on span "WordPress ID" at bounding box center [197, 310] width 140 height 17
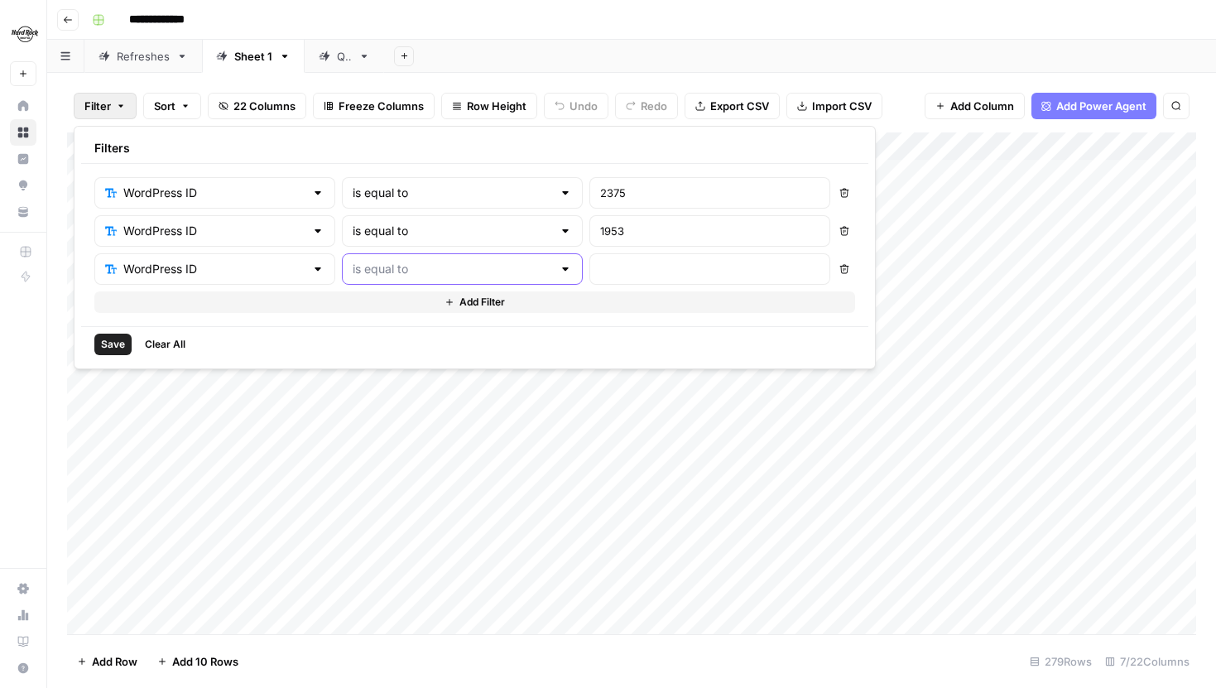
click at [367, 274] on input "text" at bounding box center [453, 269] width 200 height 17
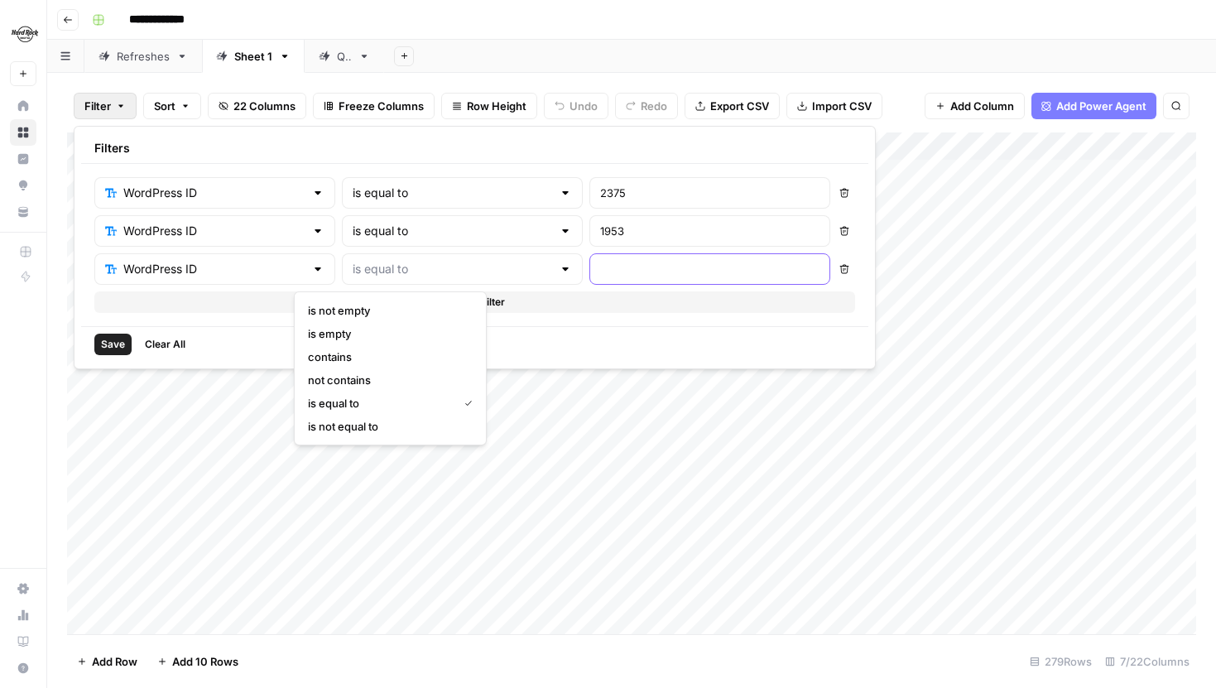
click at [607, 269] on input "text" at bounding box center [709, 269] width 219 height 17
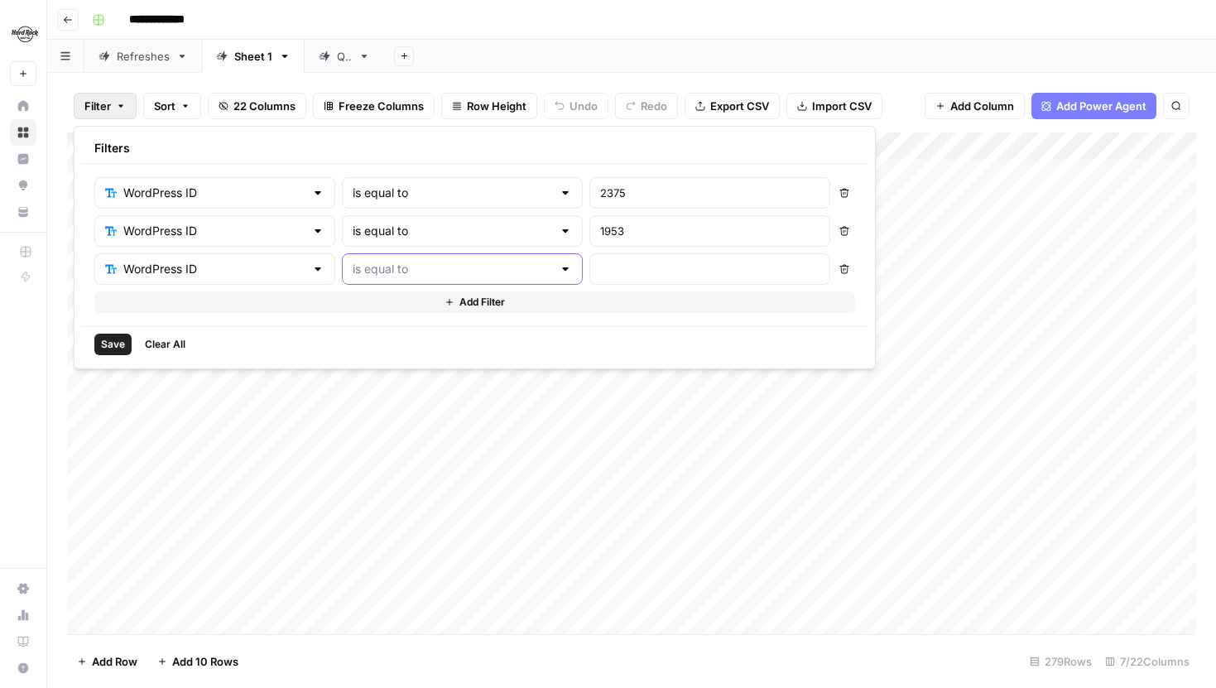
click at [441, 265] on input "text" at bounding box center [453, 269] width 200 height 17
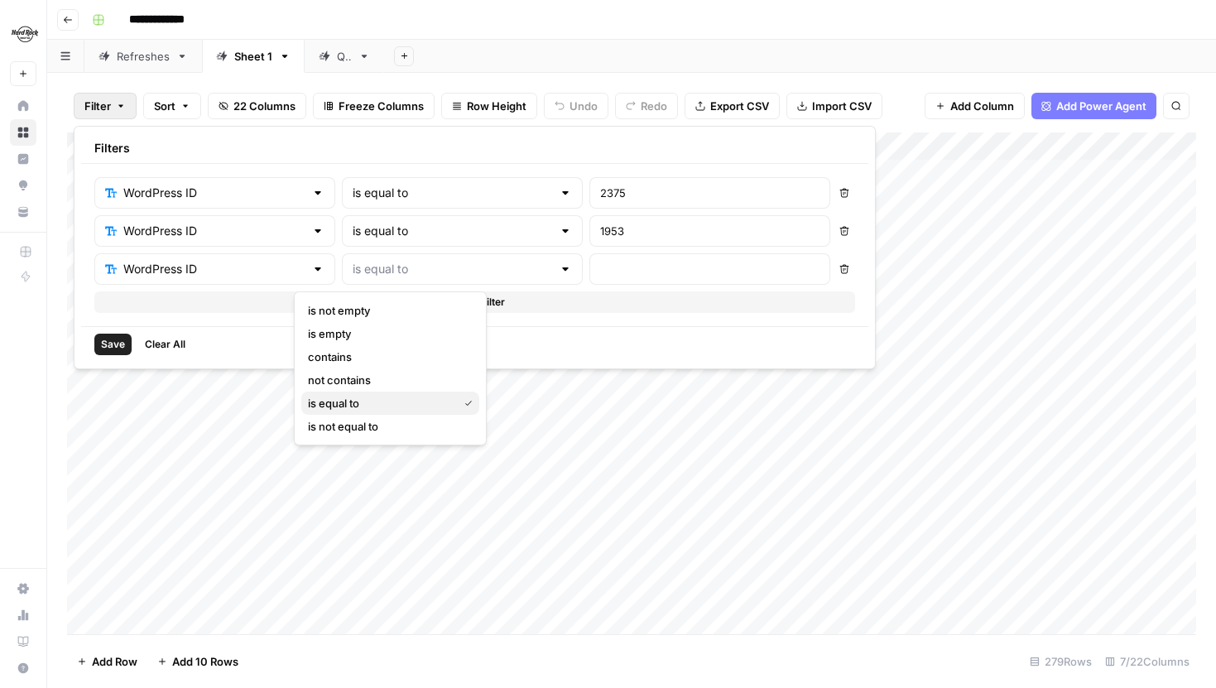
click at [371, 398] on span "is equal to" at bounding box center [379, 403] width 143 height 17
type input "is equal to"
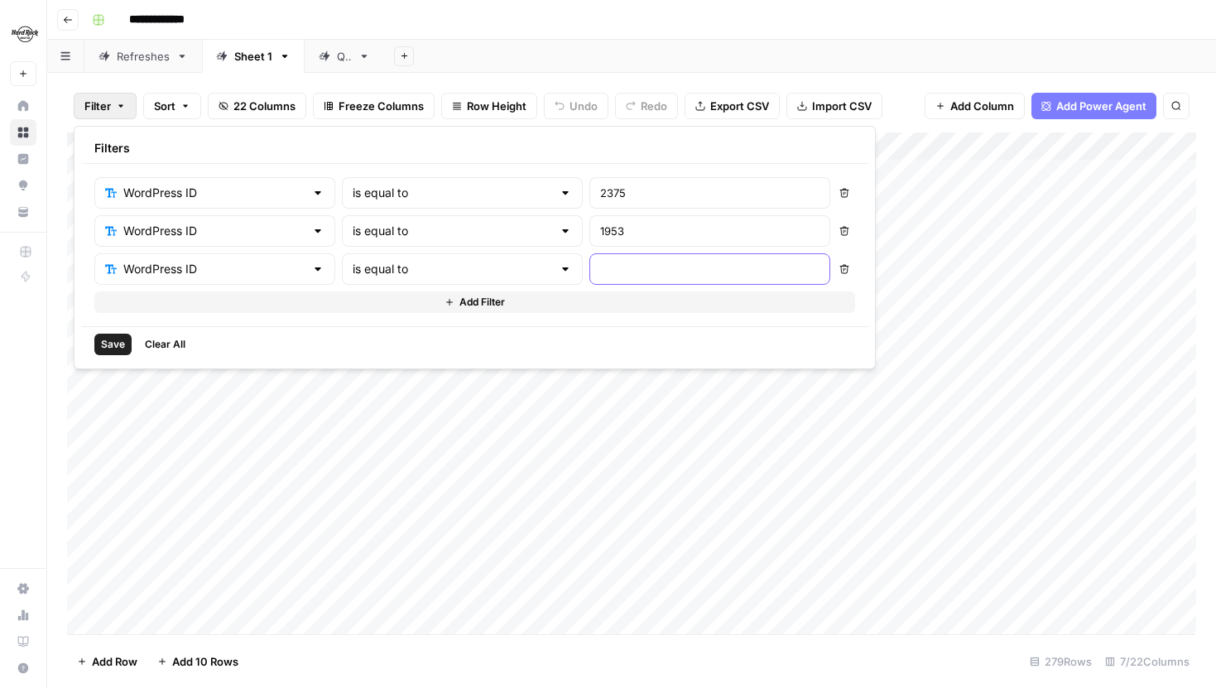
click at [600, 273] on input "text" at bounding box center [709, 269] width 219 height 17
type input "1026"
click at [464, 307] on button "Add Filter" at bounding box center [474, 302] width 761 height 22
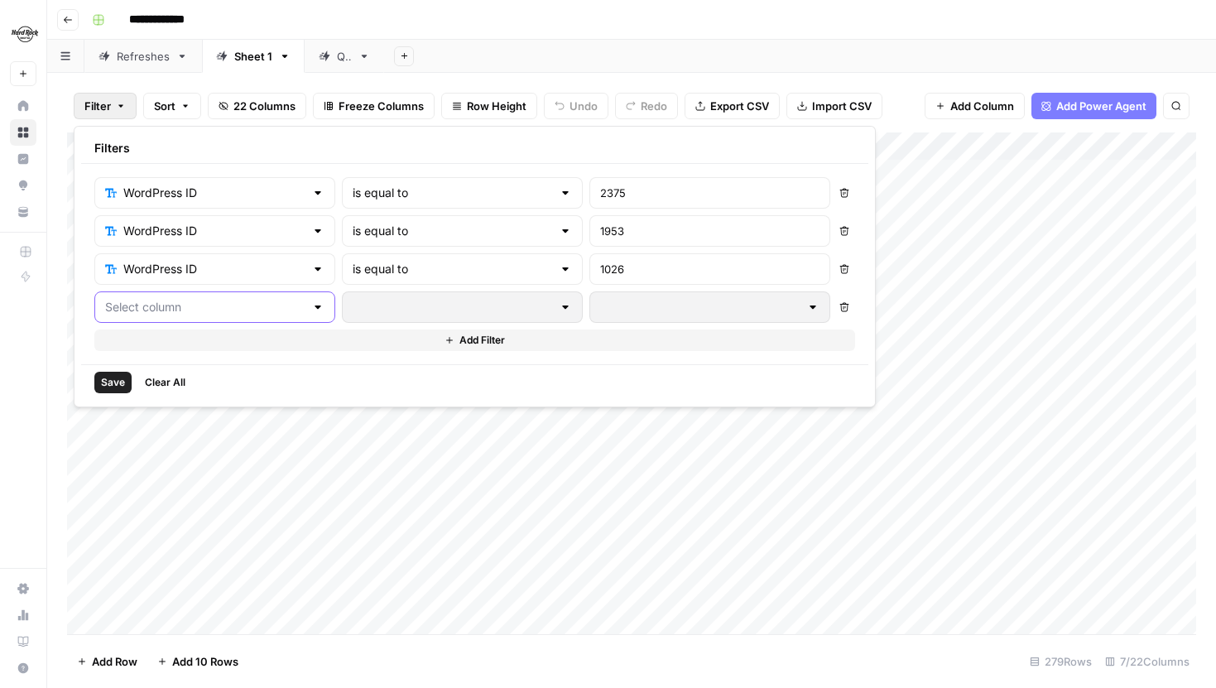
click at [251, 308] on input "text" at bounding box center [205, 307] width 200 height 17
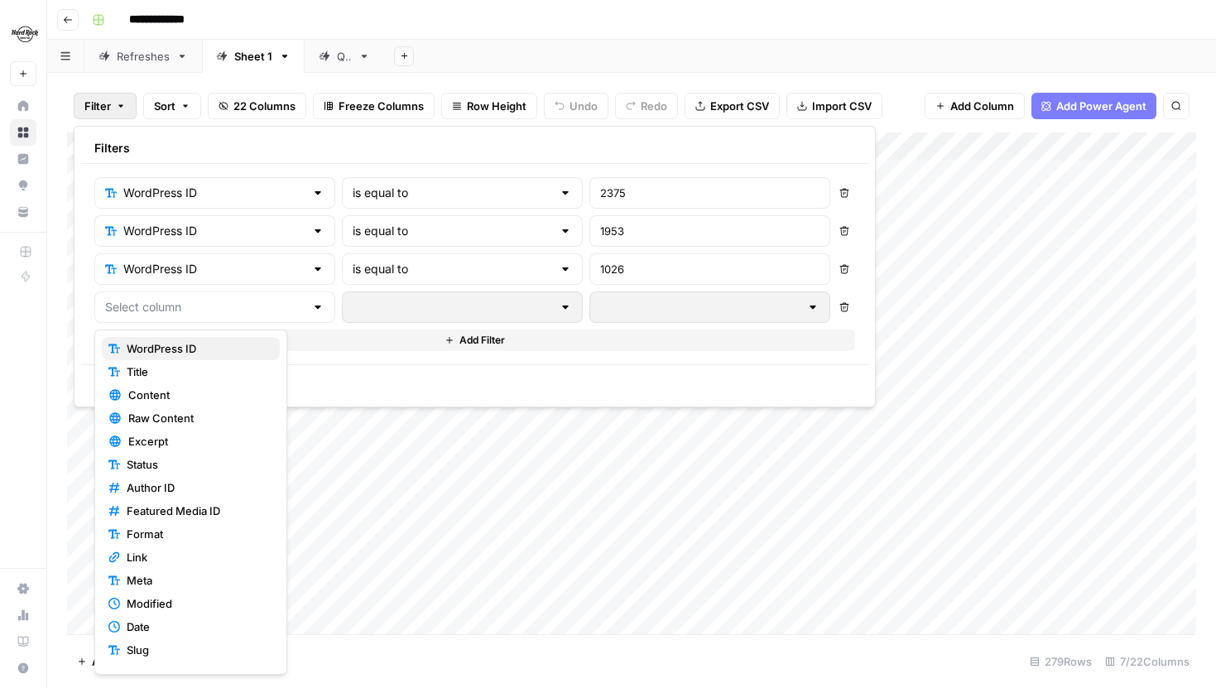
click at [202, 353] on span "WordPress ID" at bounding box center [197, 348] width 140 height 17
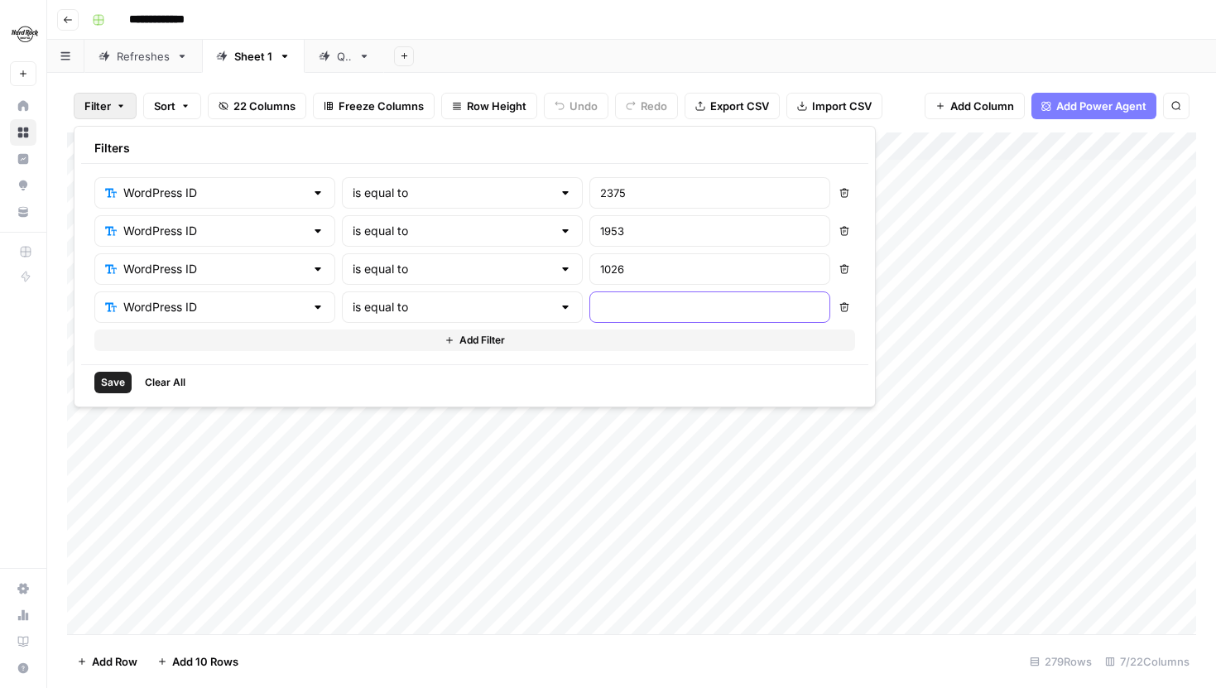
click at [600, 304] on input "text" at bounding box center [709, 307] width 219 height 17
type input "6730"
click at [493, 336] on button "Add Filter" at bounding box center [474, 341] width 761 height 22
click at [230, 356] on div at bounding box center [214, 345] width 241 height 31
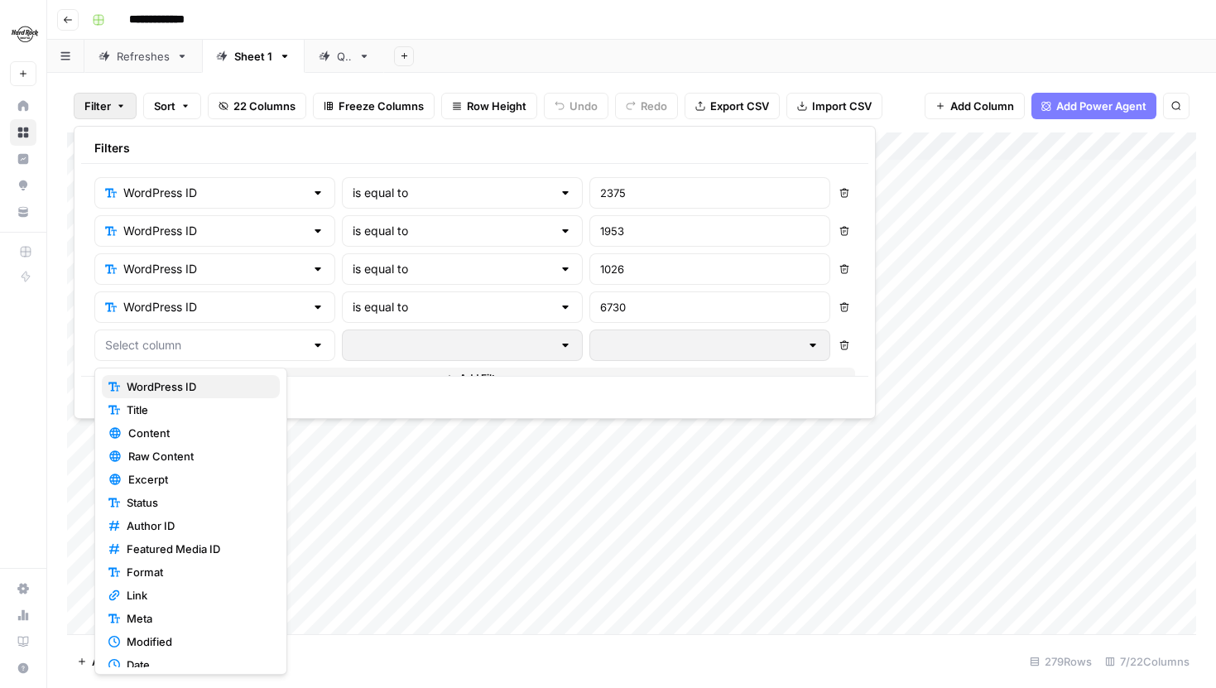
click at [199, 388] on span "WordPress ID" at bounding box center [197, 386] width 140 height 17
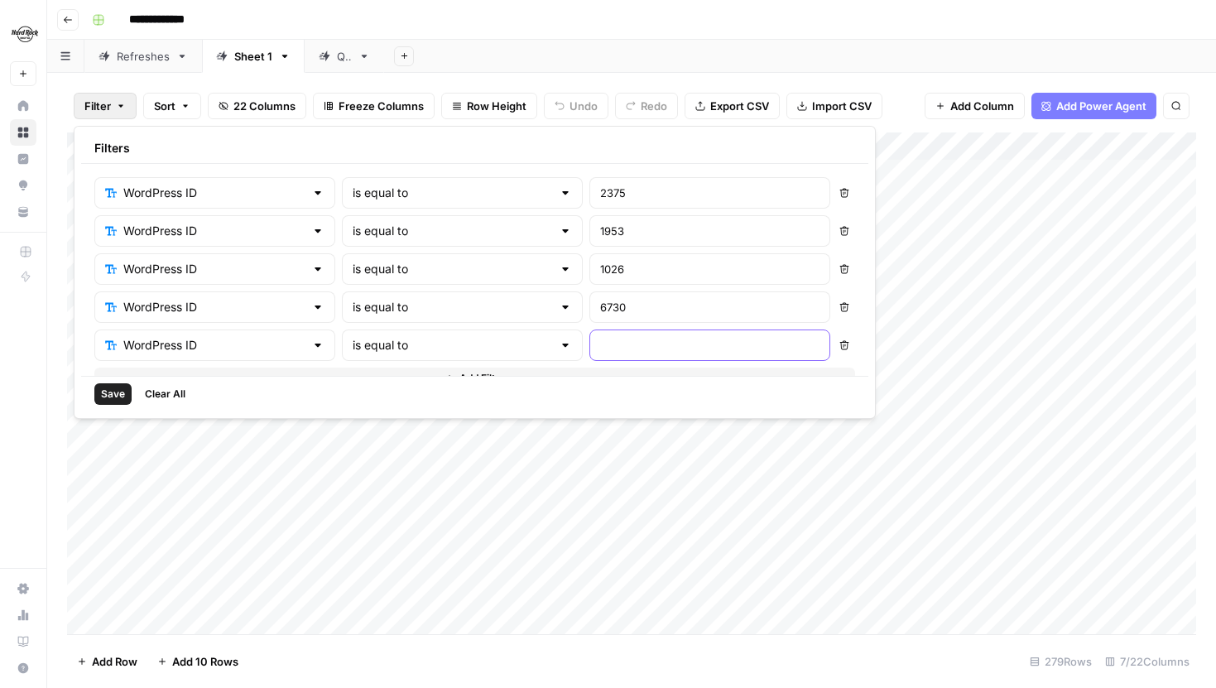
click at [600, 349] on input "text" at bounding box center [709, 345] width 219 height 17
type input "780"
click at [494, 371] on button "Add Filter" at bounding box center [474, 379] width 761 height 22
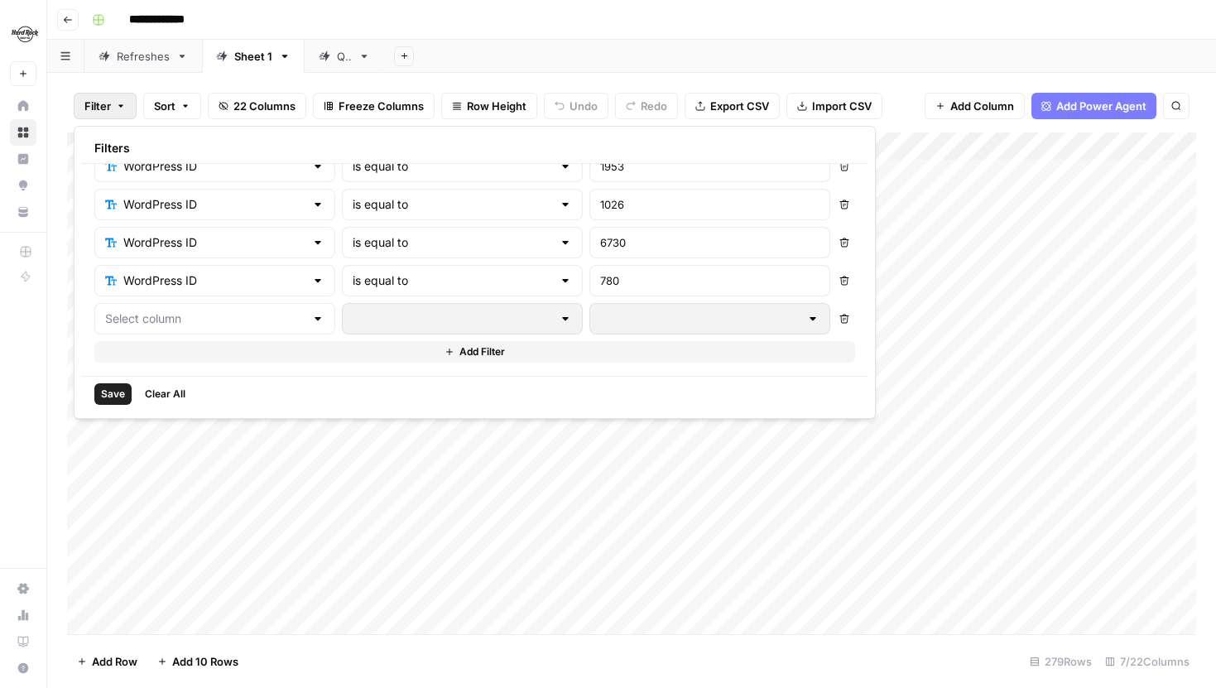
click at [311, 325] on div at bounding box center [317, 319] width 13 height 17
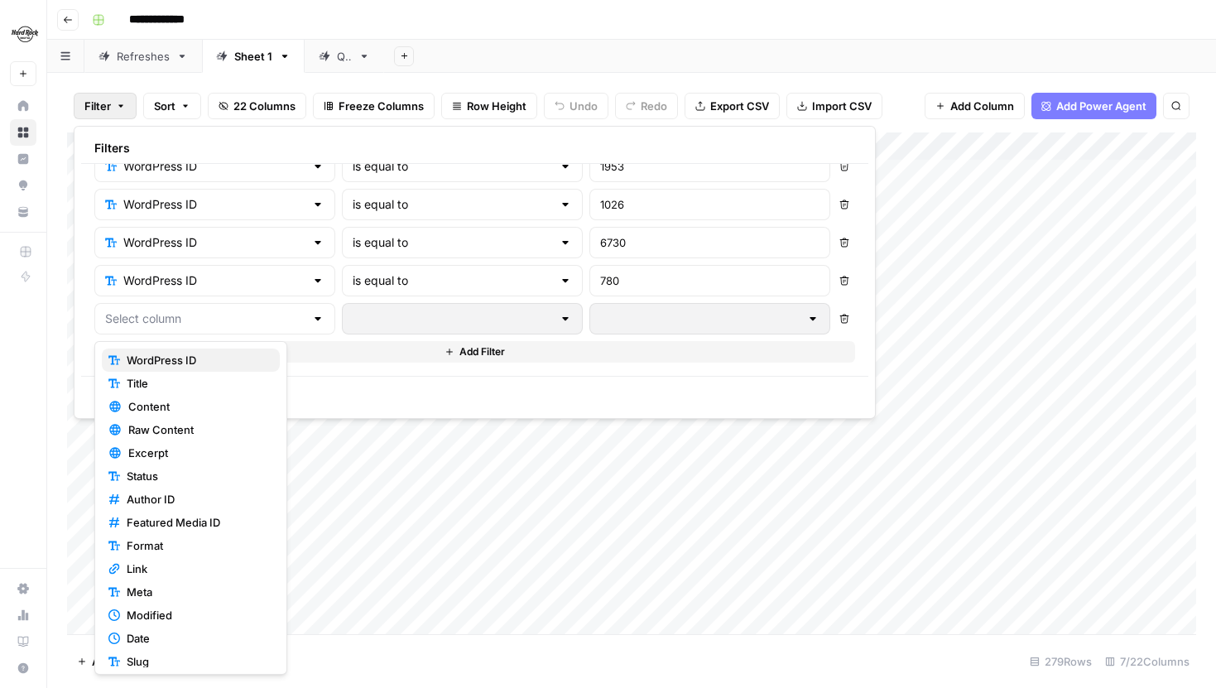
click at [205, 356] on span "WordPress ID" at bounding box center [197, 360] width 140 height 17
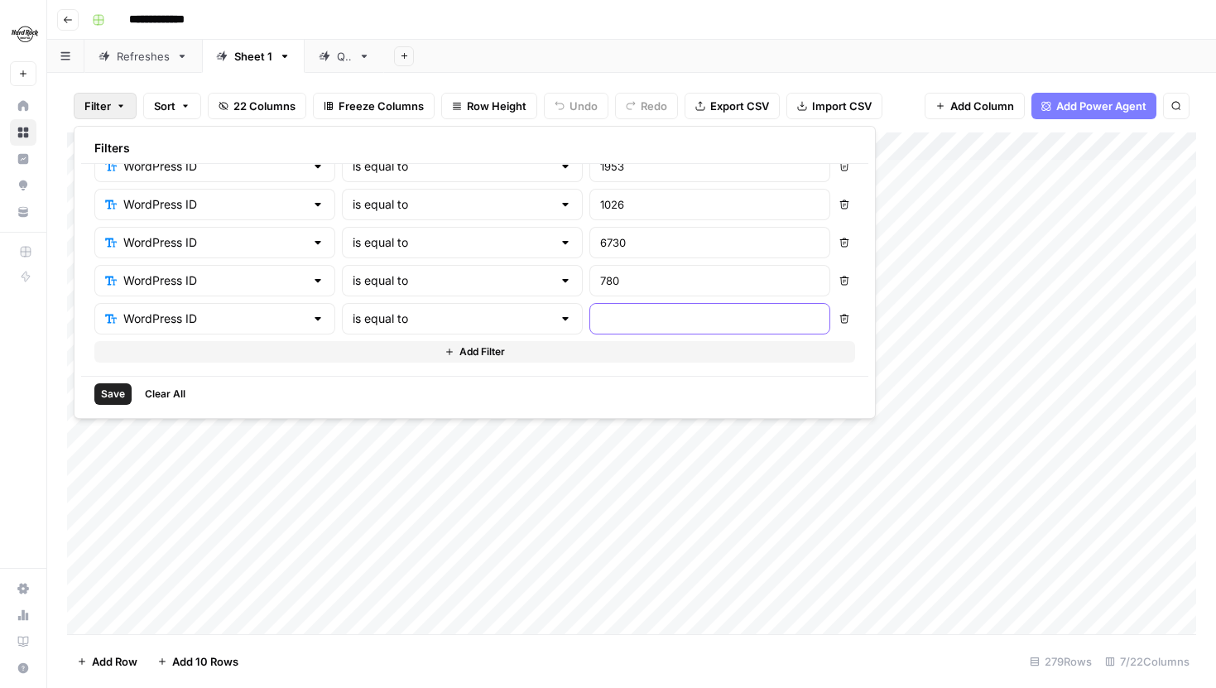
click at [600, 317] on input "text" at bounding box center [709, 319] width 219 height 17
type input "2494"
click at [496, 370] on div "WordPress ID is equal to 2375 Delete WordPress ID is equal to 1953 Delete WordP…" at bounding box center [474, 270] width 787 height 212
click at [497, 357] on button "Add Filter" at bounding box center [474, 352] width 761 height 22
click at [209, 360] on input "text" at bounding box center [205, 357] width 200 height 17
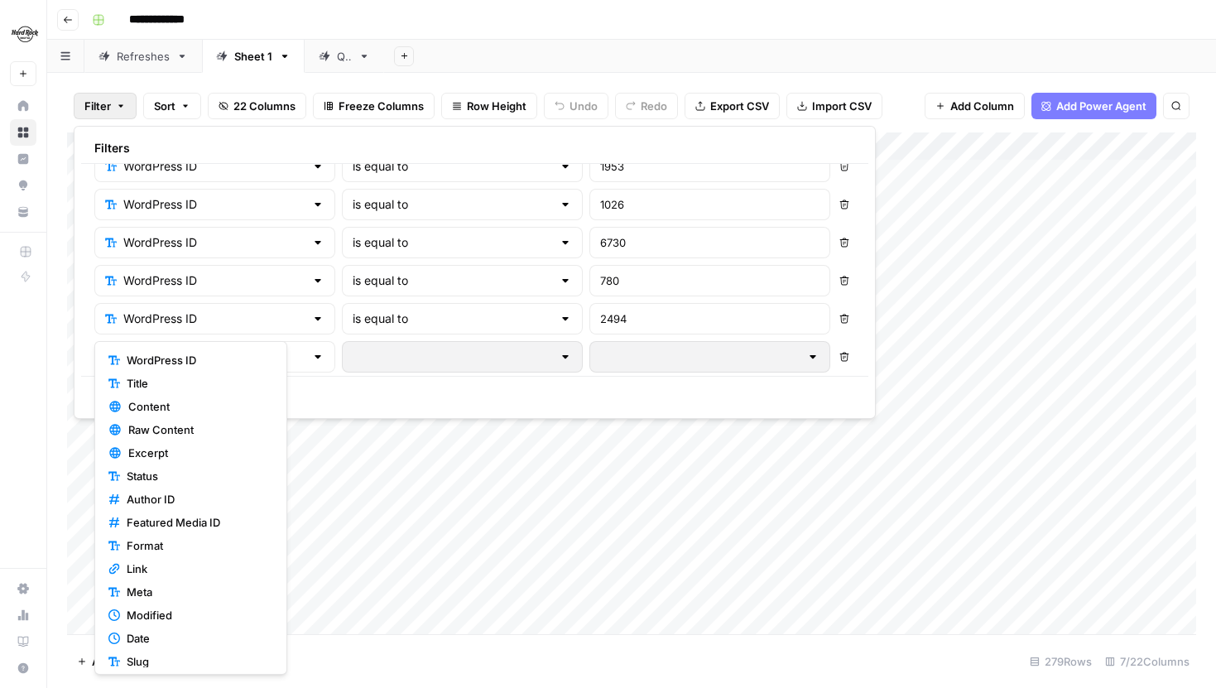
scroll to position [103, 0]
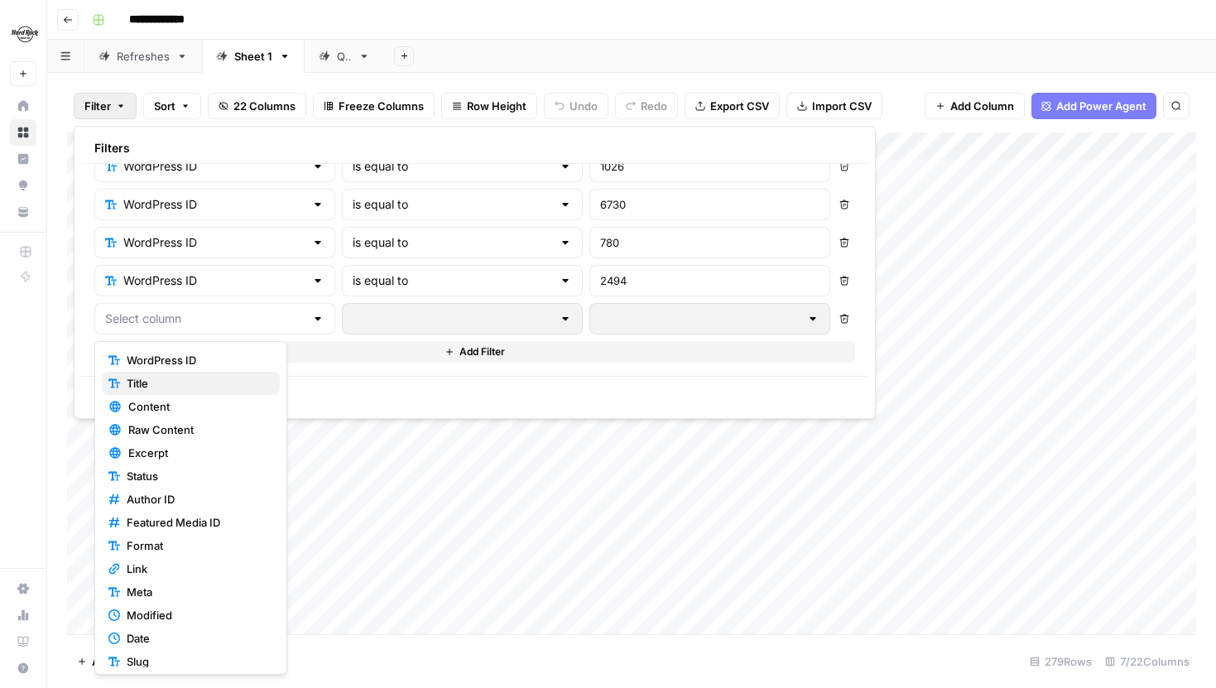
click at [191, 375] on span "Title" at bounding box center [197, 383] width 140 height 17
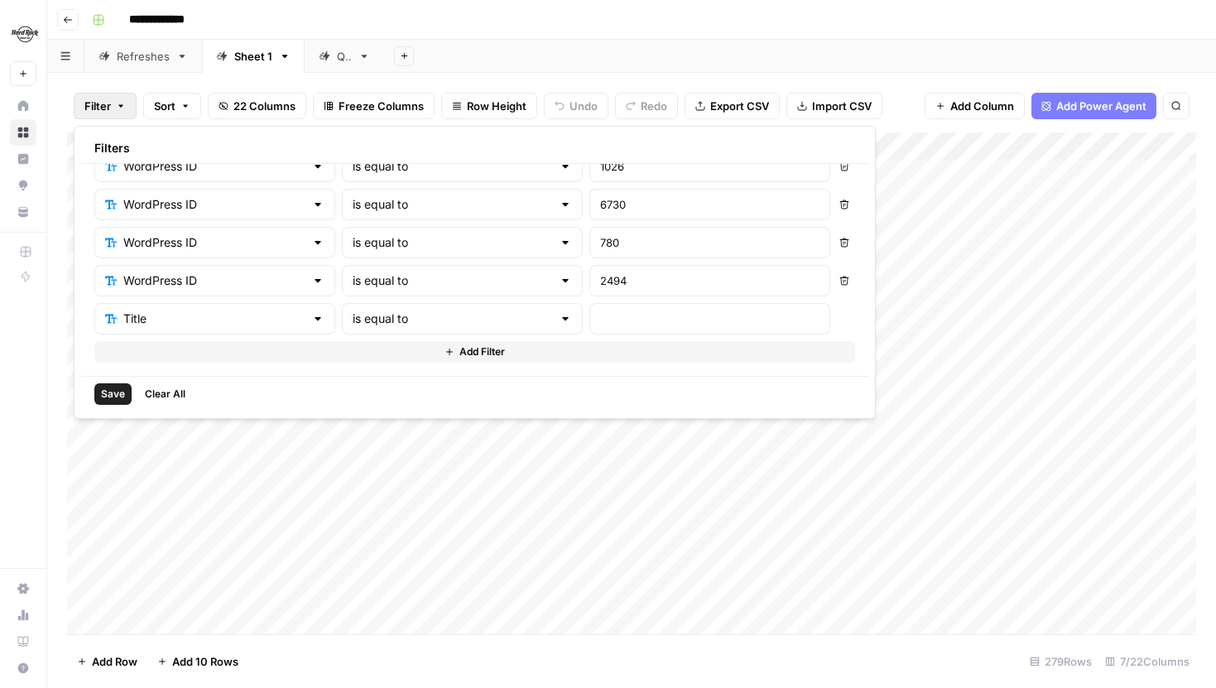
click at [191, 374] on div "WordPress ID is equal to 2375 Delete WordPress ID is equal to 1953 Delete WordP…" at bounding box center [474, 270] width 787 height 212
click at [198, 336] on div "WordPress ID is equal to 2375 Delete WordPress ID is equal to 1953 Delete WordP…" at bounding box center [474, 219] width 761 height 288
click at [199, 316] on input "text" at bounding box center [213, 319] width 181 height 17
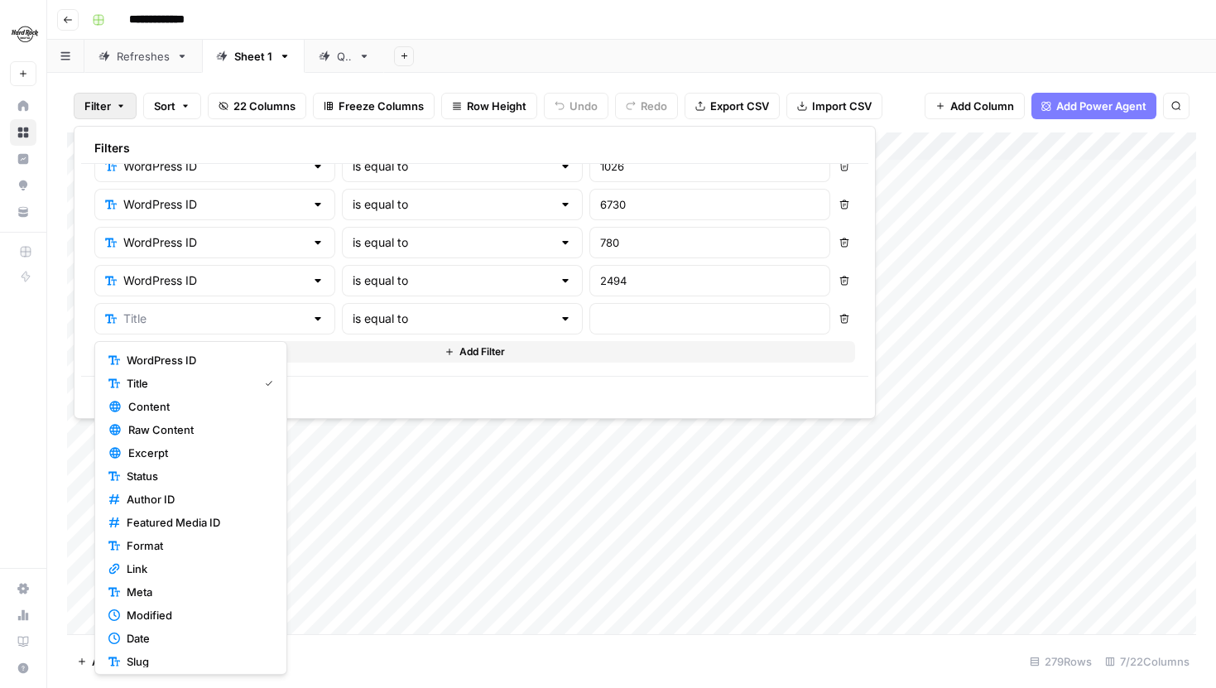
click at [187, 359] on span "WordPress ID" at bounding box center [197, 360] width 140 height 17
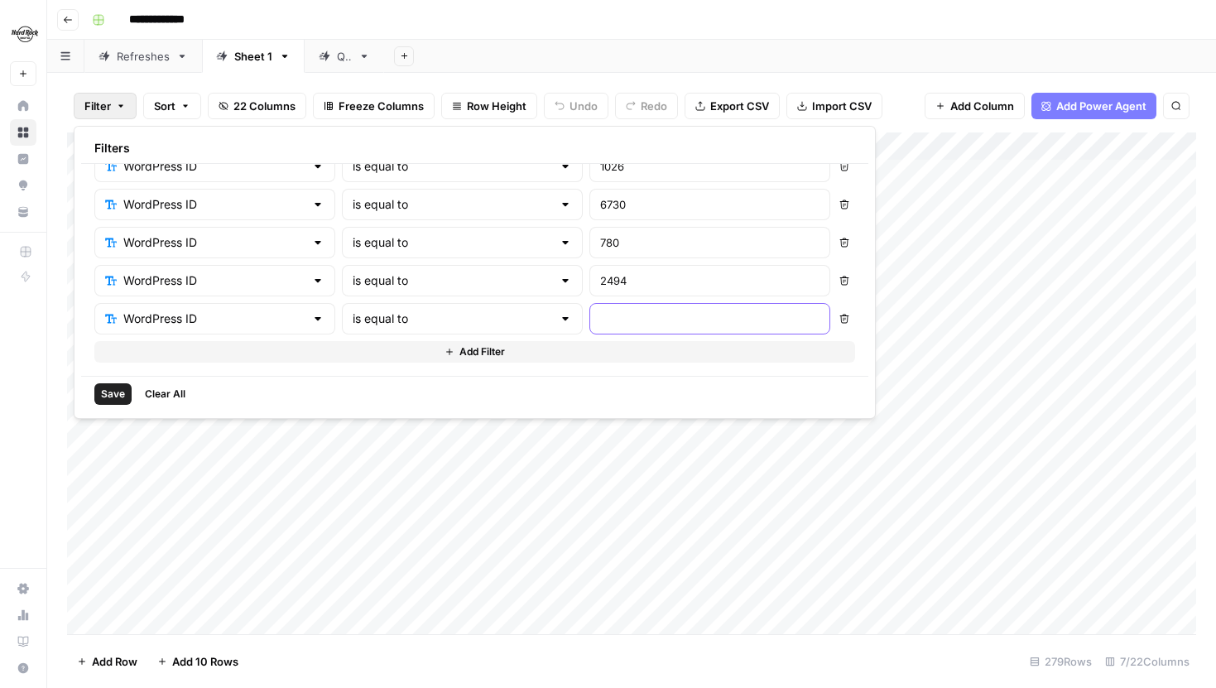
click at [600, 321] on input "text" at bounding box center [709, 319] width 219 height 17
type input "9014"
click at [478, 357] on button "Add Filter" at bounding box center [474, 352] width 761 height 22
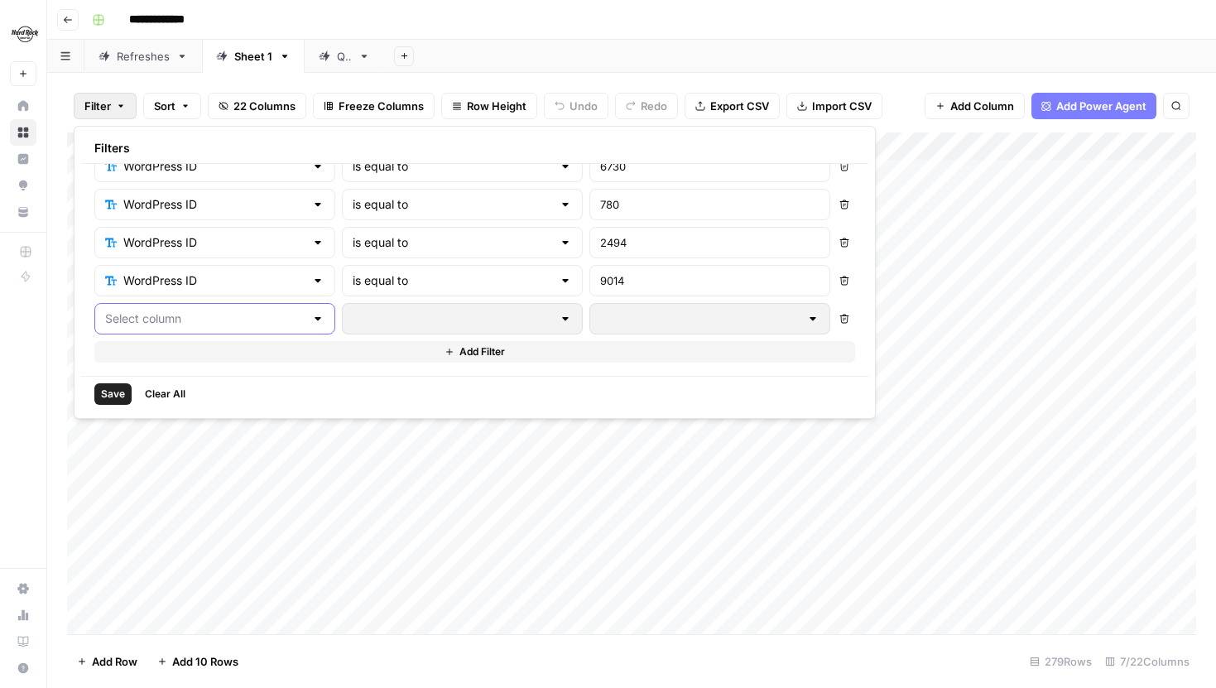
click at [246, 322] on input "text" at bounding box center [205, 319] width 200 height 17
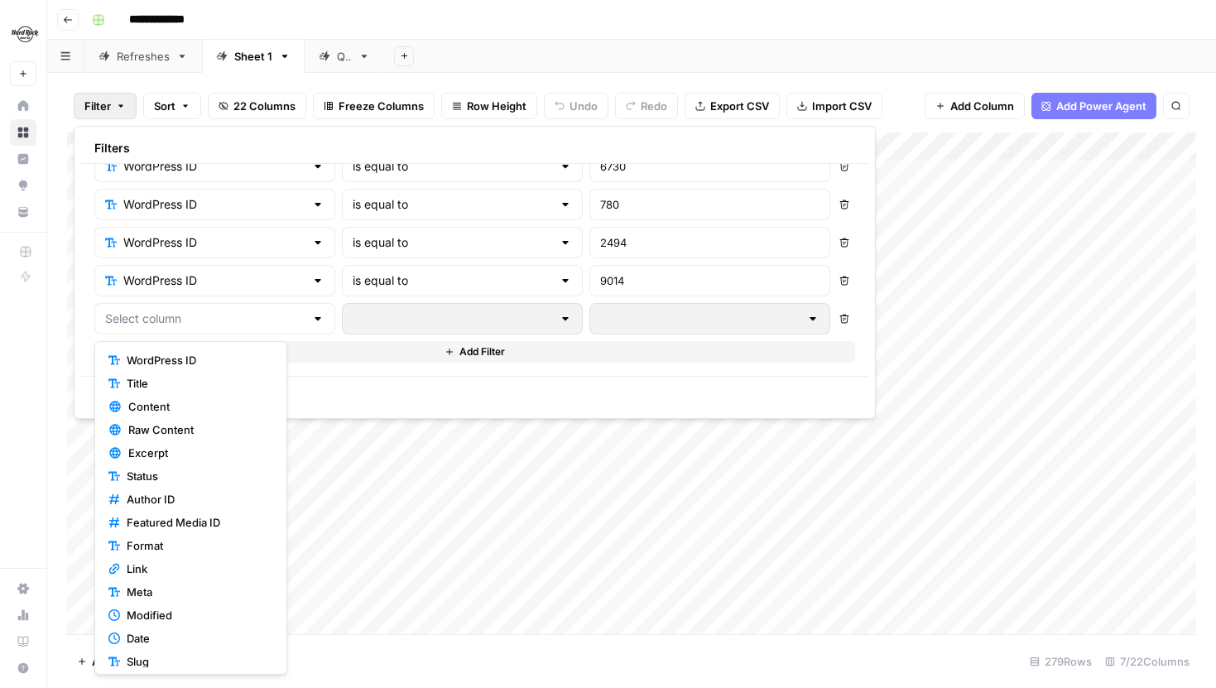
click at [199, 354] on span "WordPress ID" at bounding box center [197, 360] width 140 height 17
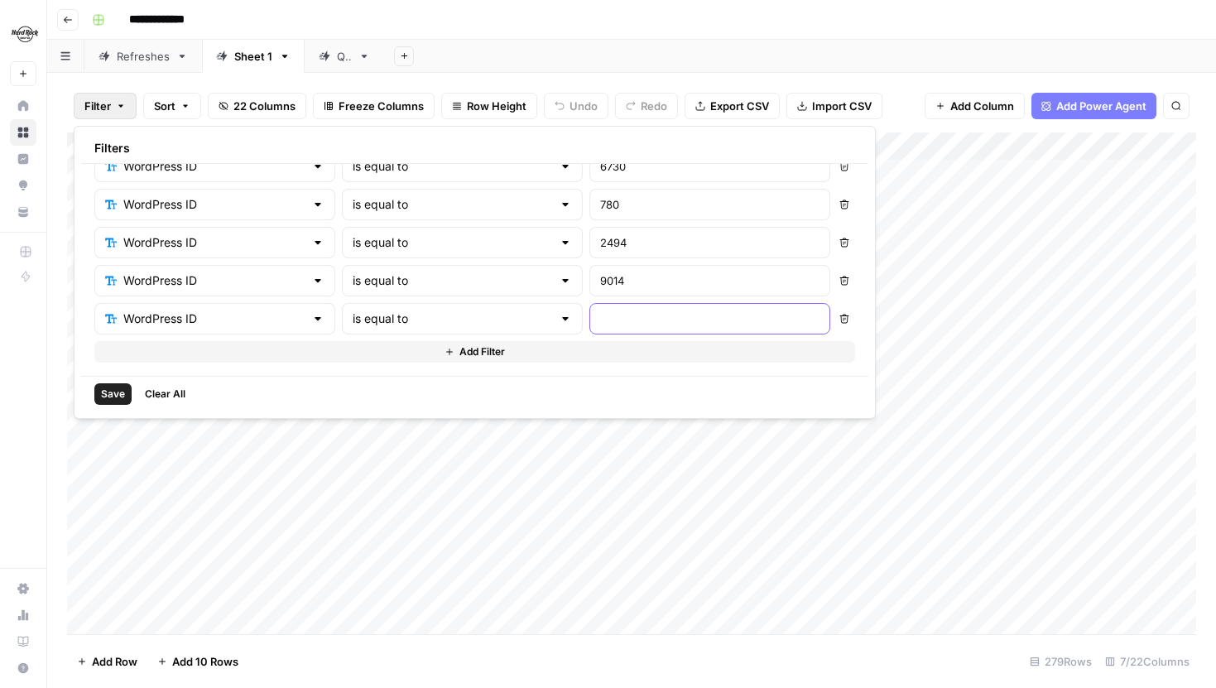
click at [600, 315] on input "text" at bounding box center [709, 319] width 219 height 17
type input "10010"
click at [515, 356] on button "Add Filter" at bounding box center [474, 352] width 761 height 22
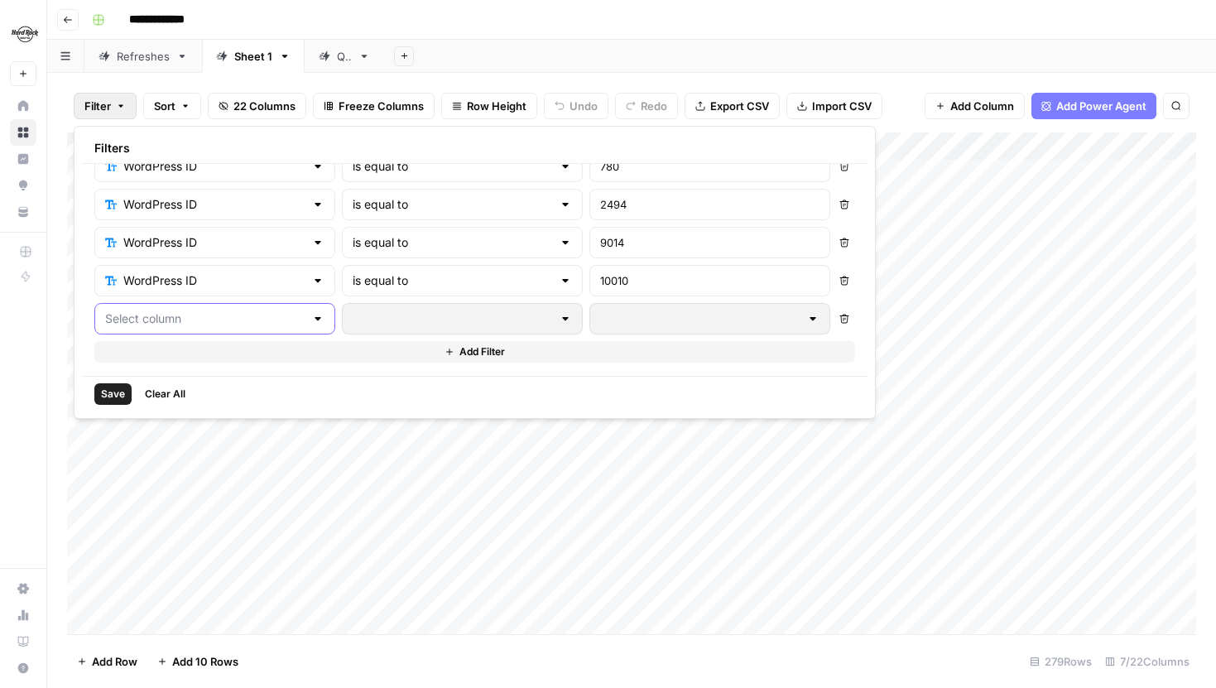
click at [255, 317] on input "text" at bounding box center [205, 319] width 200 height 17
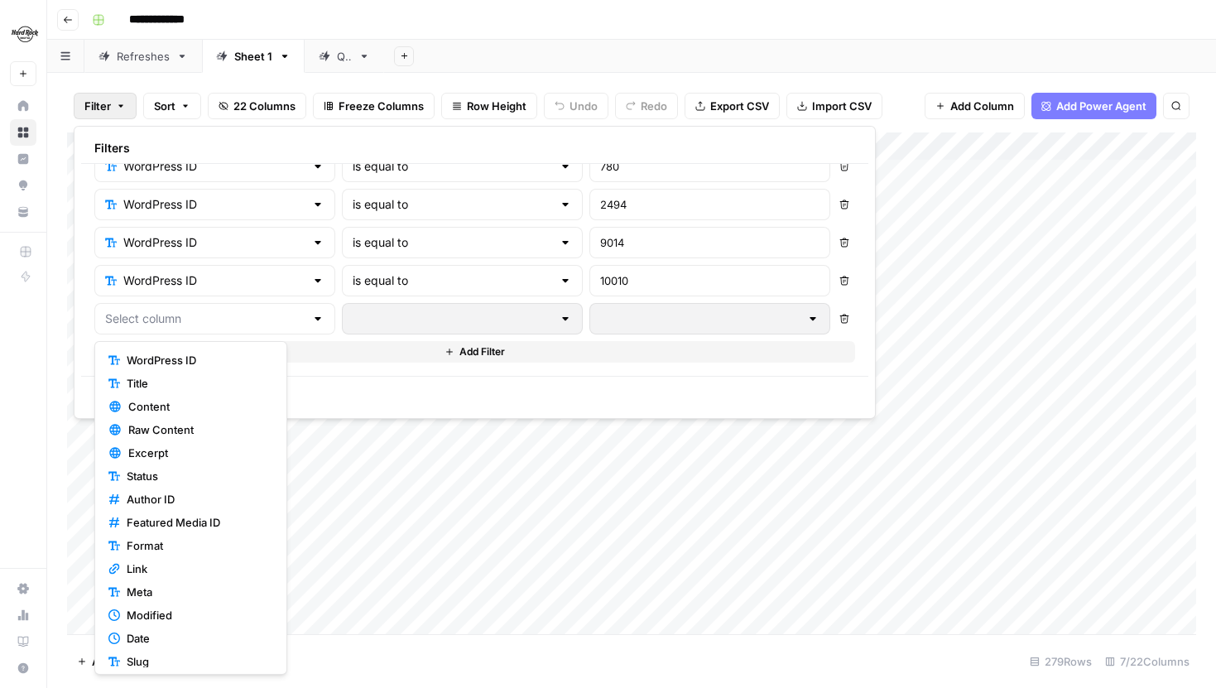
click at [197, 356] on span "WordPress ID" at bounding box center [197, 360] width 140 height 17
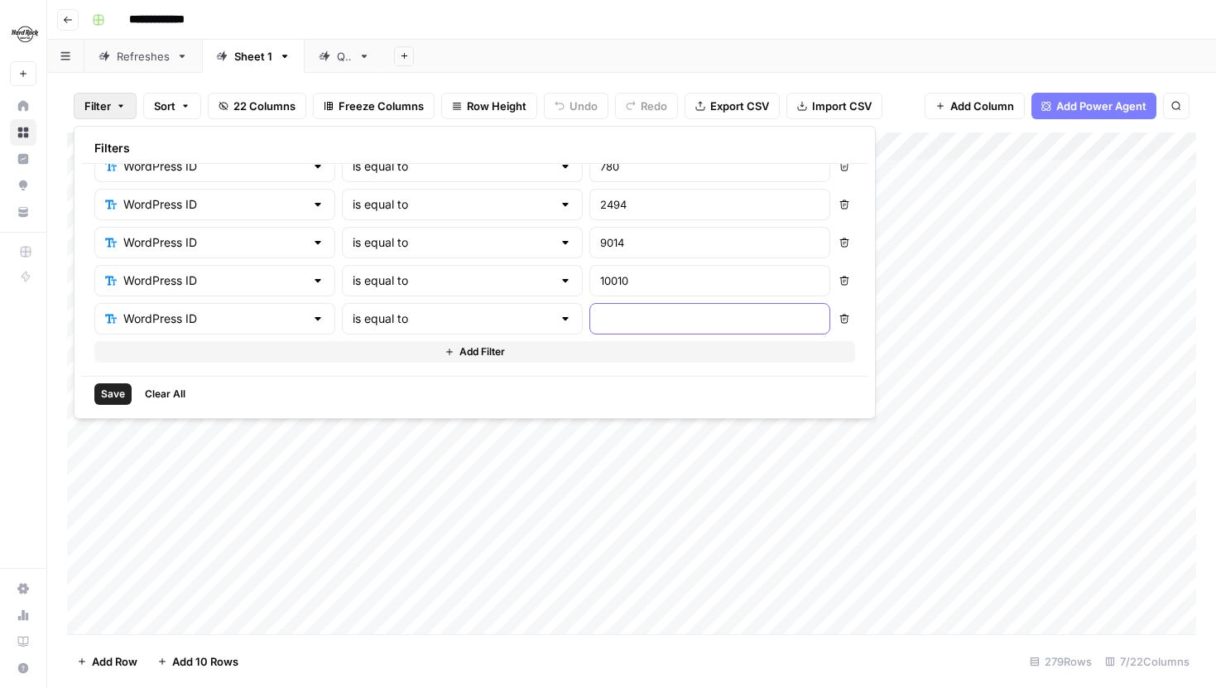
click at [600, 326] on input "text" at bounding box center [709, 319] width 219 height 17
type input "1667"
click at [459, 373] on div "WordPress ID is equal to 2375 Delete WordPress ID is equal to 1953 Delete WordP…" at bounding box center [474, 270] width 787 height 212
click at [108, 387] on span "Save" at bounding box center [113, 394] width 24 height 15
